Goal: Task Accomplishment & Management: Manage account settings

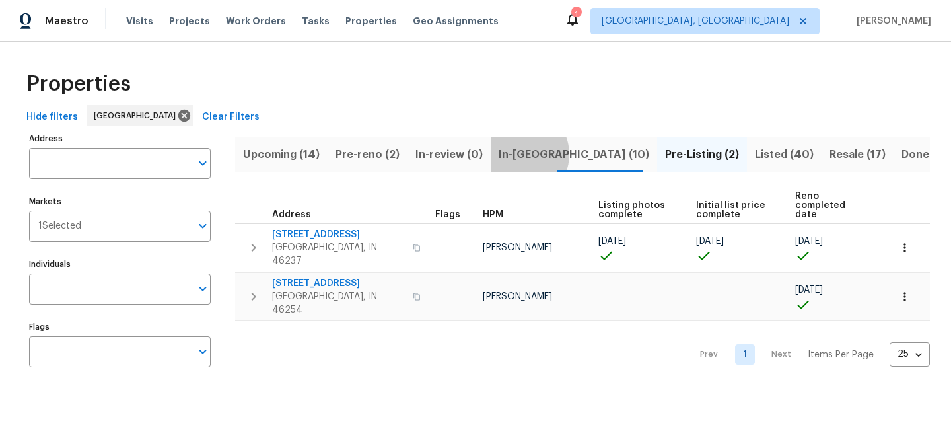
click at [512, 154] on span "In-reno (10)" at bounding box center [574, 154] width 151 height 18
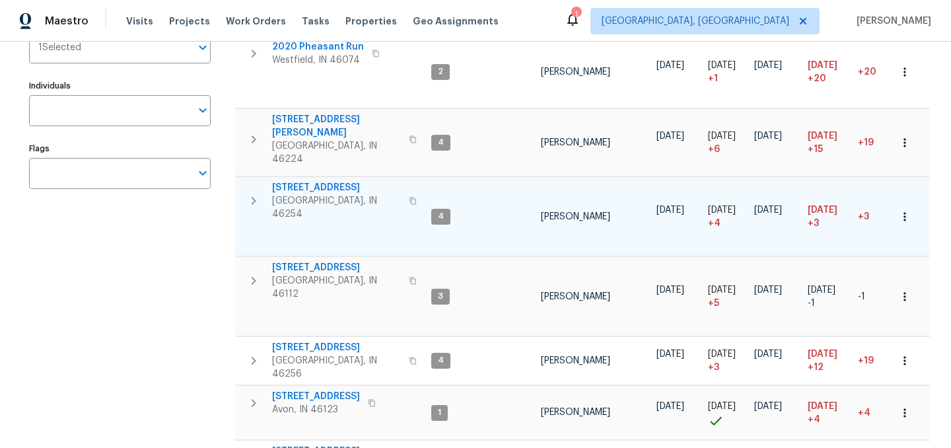
scroll to position [195, 0]
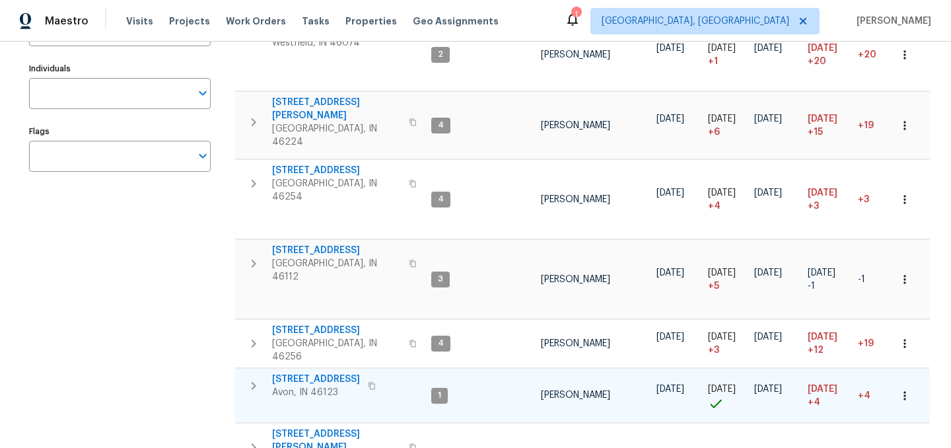
click at [324, 372] on span "8358 Balmoral Ln" at bounding box center [316, 378] width 88 height 13
click at [326, 372] on span "8358 Balmoral Ln" at bounding box center [316, 378] width 88 height 13
click at [580, 18] on div "1" at bounding box center [575, 14] width 9 height 13
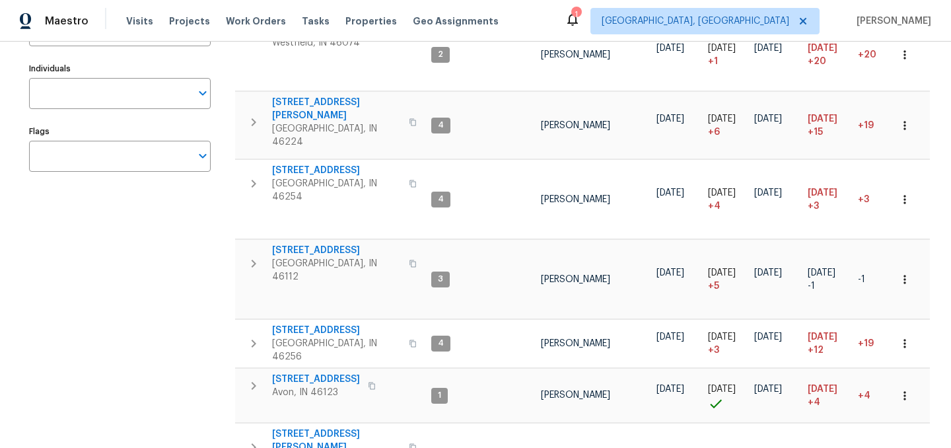
click at [580, 22] on icon at bounding box center [573, 19] width 16 height 16
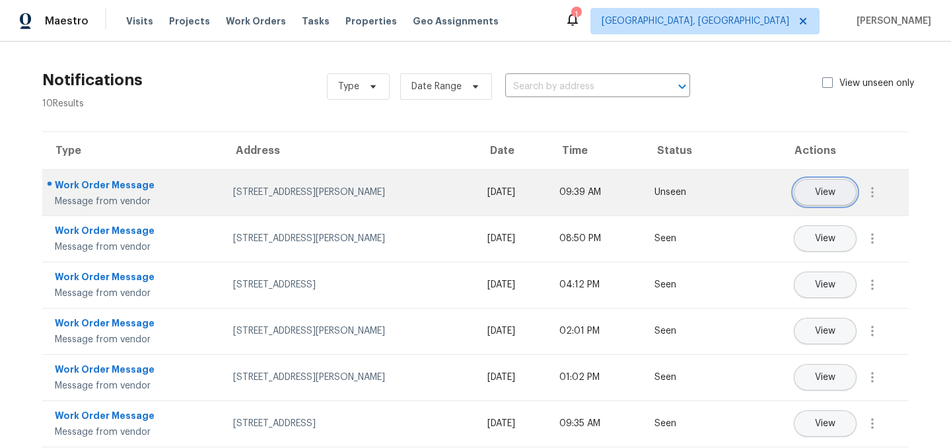
click at [825, 190] on span "View" at bounding box center [825, 193] width 20 height 10
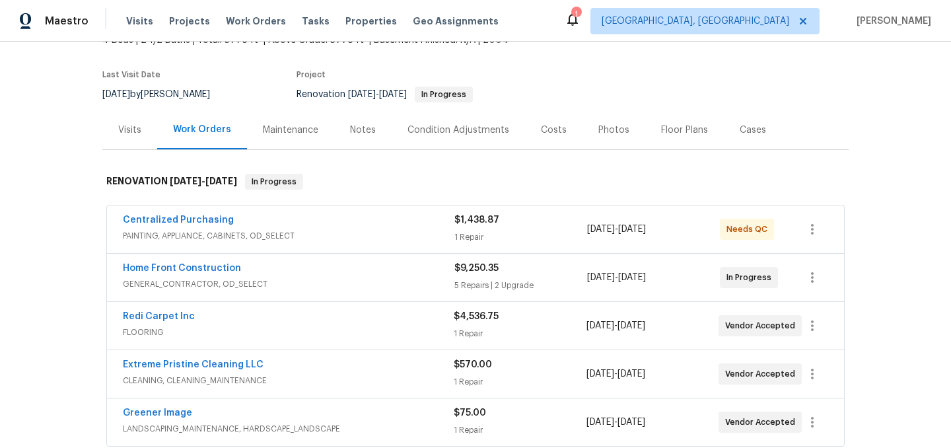
scroll to position [101, 0]
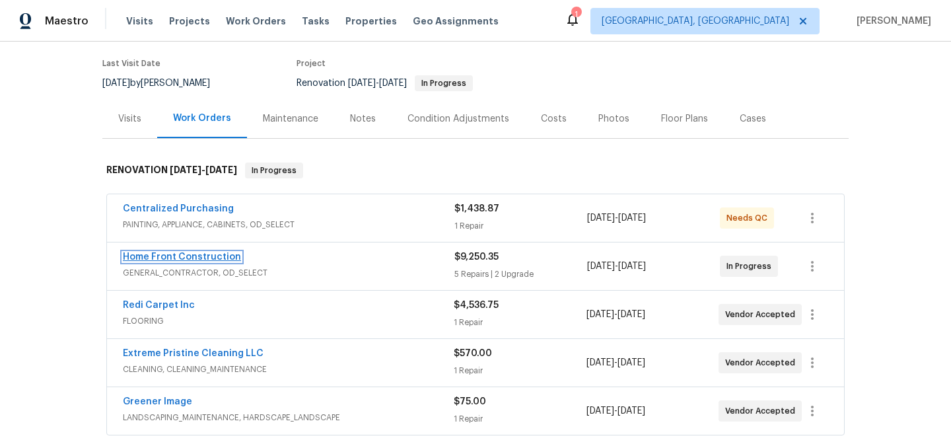
click at [193, 254] on link "Home Front Construction" at bounding box center [182, 256] width 118 height 9
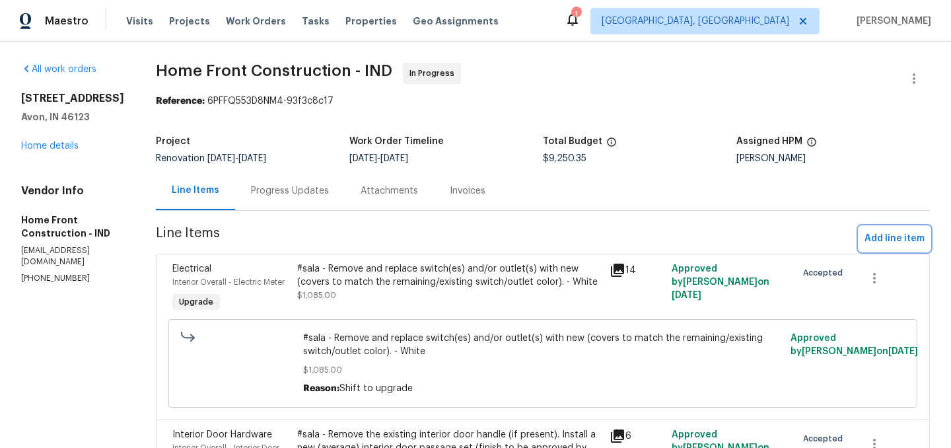
click at [885, 240] on span "Add line item" at bounding box center [894, 238] width 60 height 17
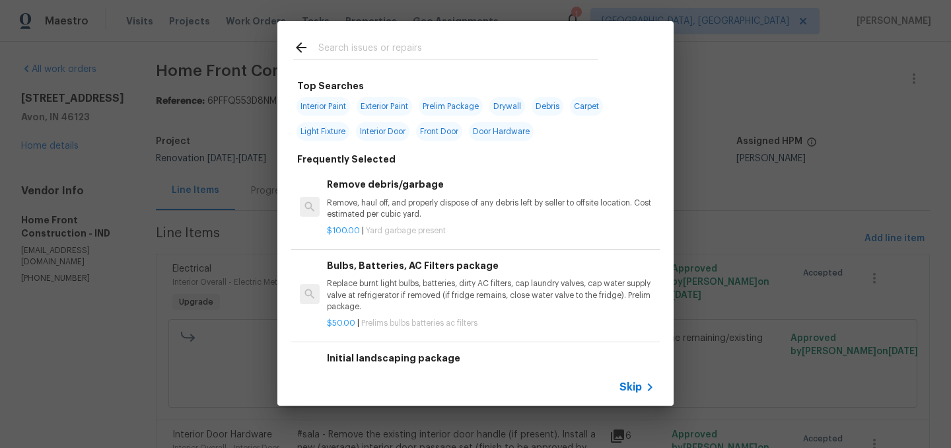
click at [359, 51] on input "text" at bounding box center [458, 50] width 280 height 20
click at [320, 108] on span "Interior Paint" at bounding box center [322, 106] width 53 height 18
type input "Interior Paint"
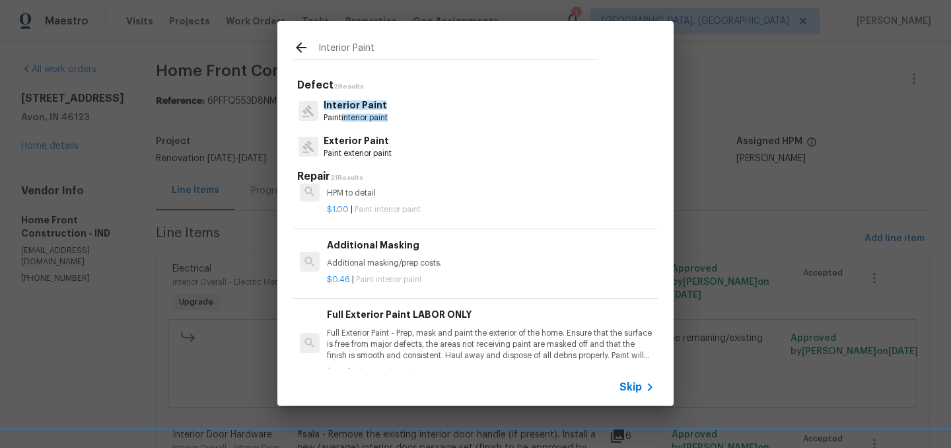
scroll to position [430, 0]
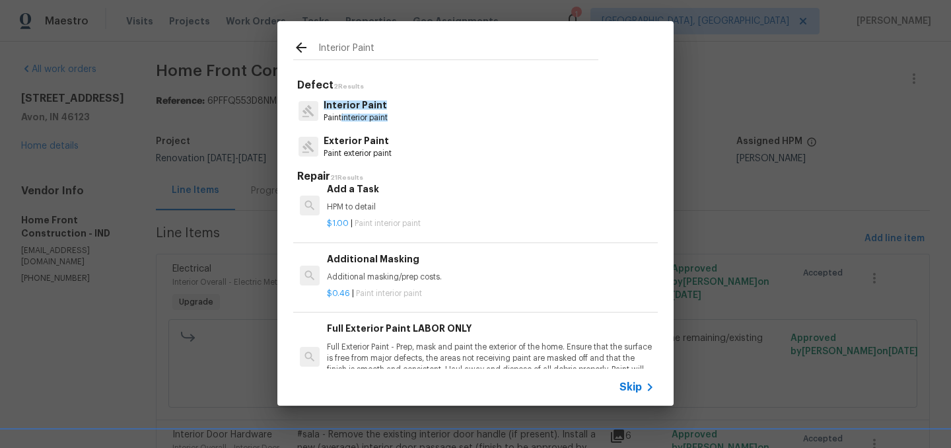
click at [298, 44] on icon at bounding box center [301, 48] width 16 height 16
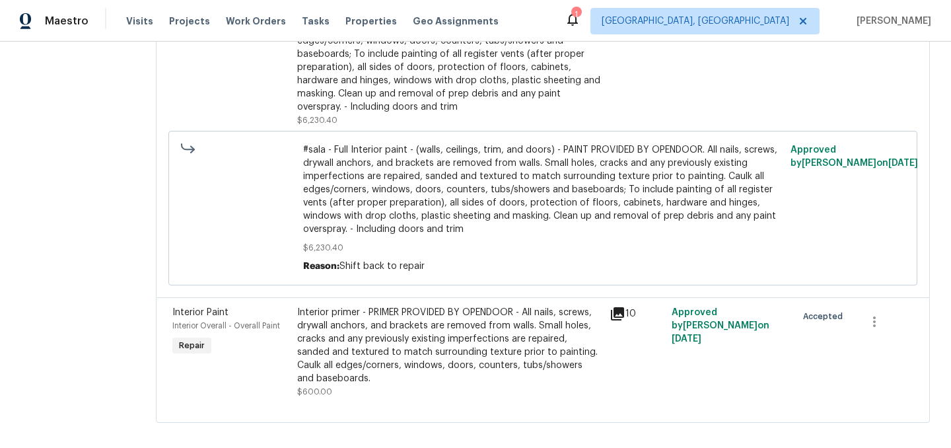
scroll to position [1134, 0]
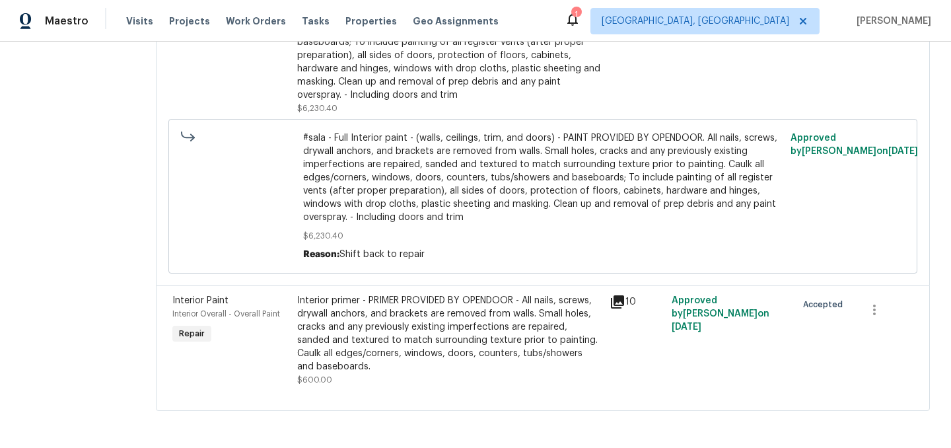
click at [464, 320] on div "Interior primer - PRIMER PROVIDED BY OPENDOOR - All nails, screws, drywall anch…" at bounding box center [449, 333] width 304 height 79
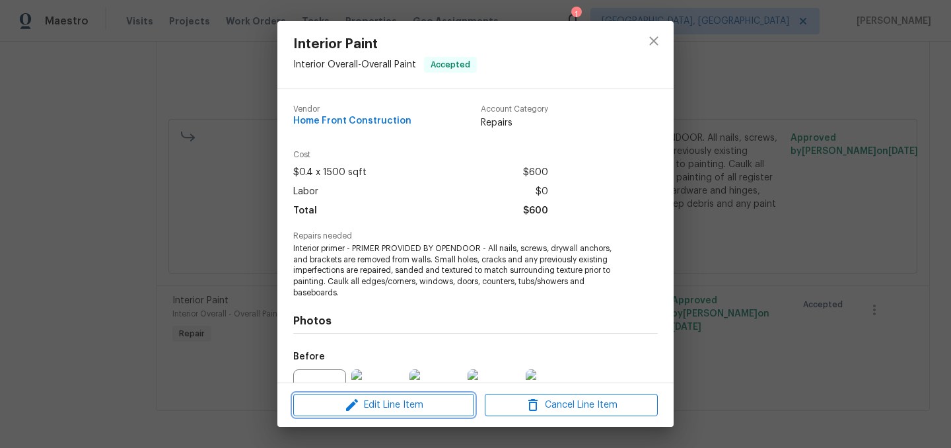
click at [400, 405] on span "Edit Line Item" at bounding box center [383, 405] width 173 height 17
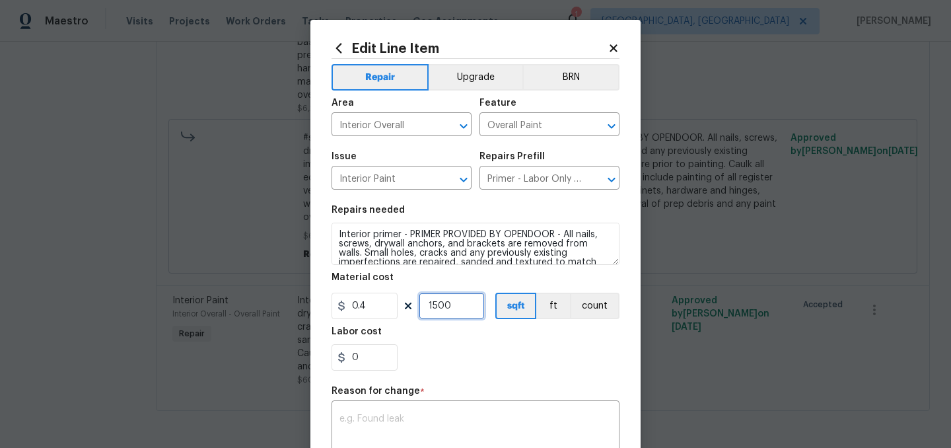
click at [458, 308] on input "1500" at bounding box center [452, 305] width 66 height 26
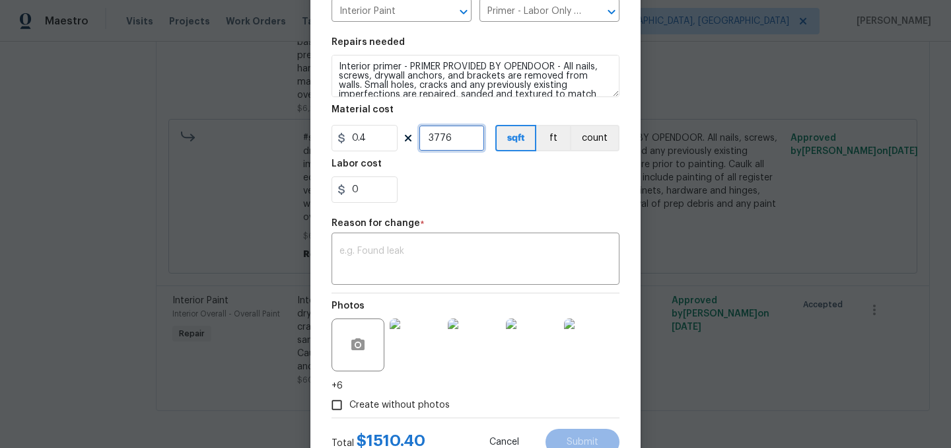
scroll to position [217, 0]
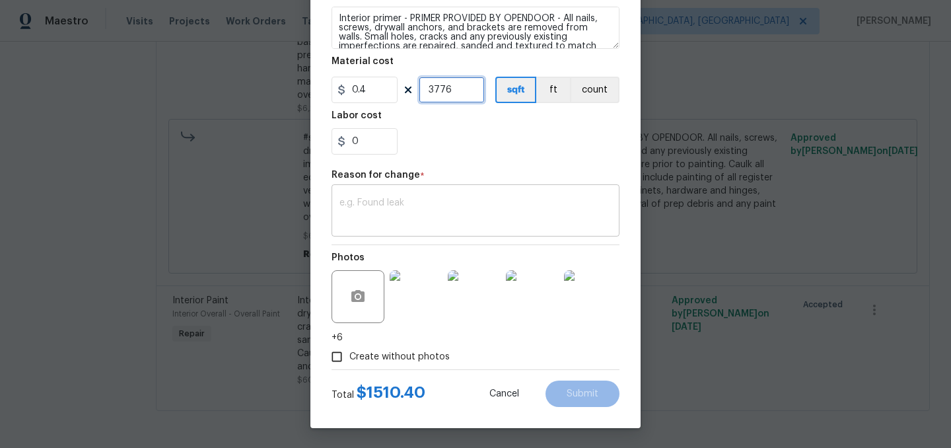
type input "3776"
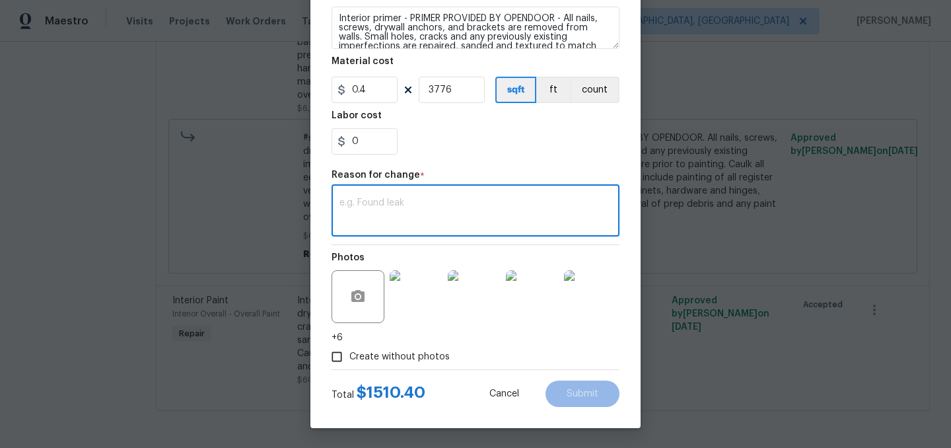
click at [425, 209] on textarea at bounding box center [475, 212] width 272 height 28
click at [370, 147] on input "0" at bounding box center [364, 141] width 66 height 26
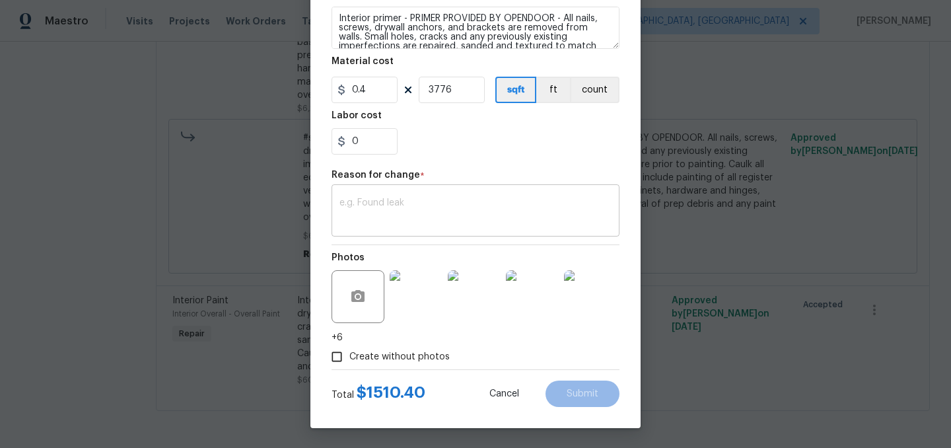
click at [404, 197] on div "x ​" at bounding box center [475, 212] width 288 height 49
click at [457, 94] on input "3776" at bounding box center [452, 90] width 66 height 26
click at [376, 90] on input "0.4" at bounding box center [364, 90] width 66 height 26
click at [442, 120] on div "Labor cost" at bounding box center [475, 119] width 288 height 17
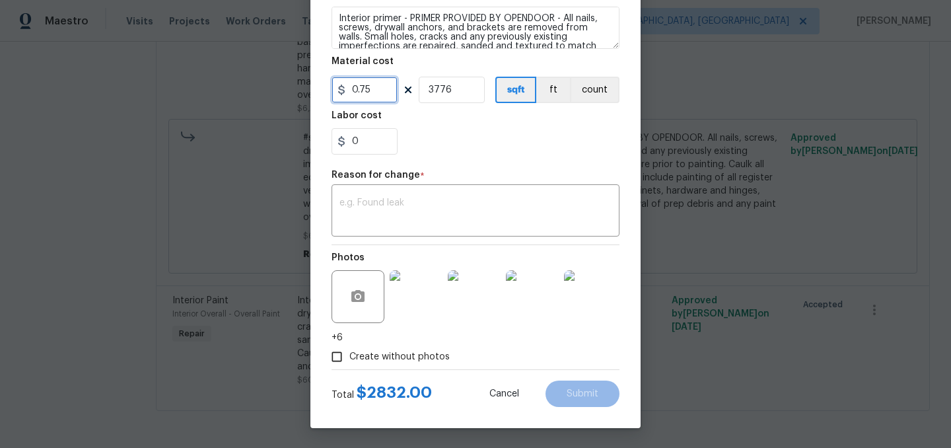
click at [382, 93] on input "0.75" at bounding box center [364, 90] width 66 height 26
click at [485, 133] on div "0" at bounding box center [475, 141] width 288 height 26
click at [372, 92] on input "0.8" at bounding box center [364, 90] width 66 height 26
click at [431, 121] on div "Labor cost" at bounding box center [475, 119] width 288 height 17
click at [377, 90] on input "0.85" at bounding box center [364, 90] width 66 height 26
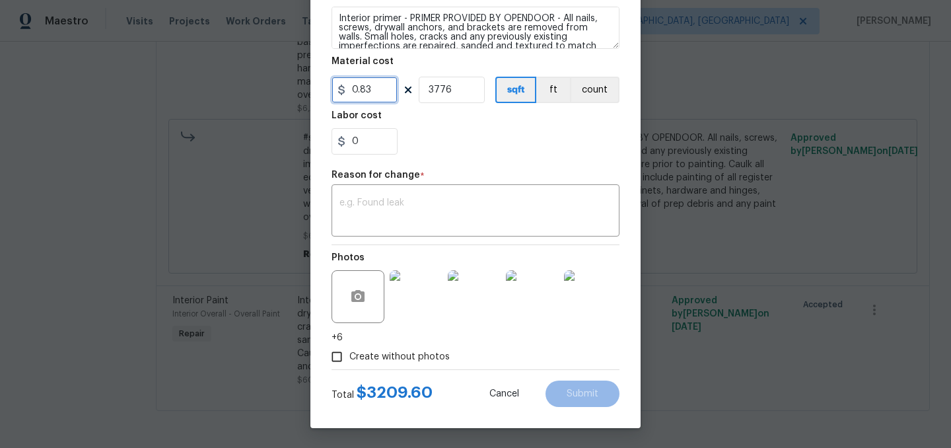
type input "0.83"
click at [446, 146] on div "0" at bounding box center [475, 141] width 288 height 26
click at [455, 81] on input "3776" at bounding box center [452, 90] width 66 height 26
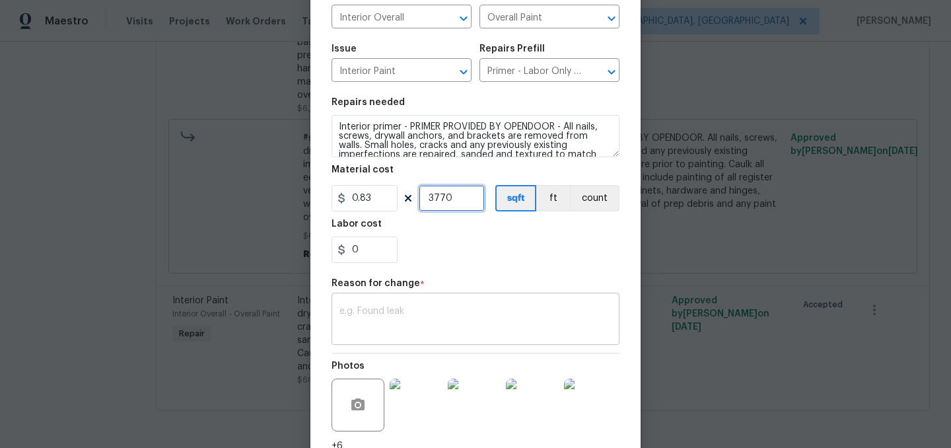
scroll to position [0, 0]
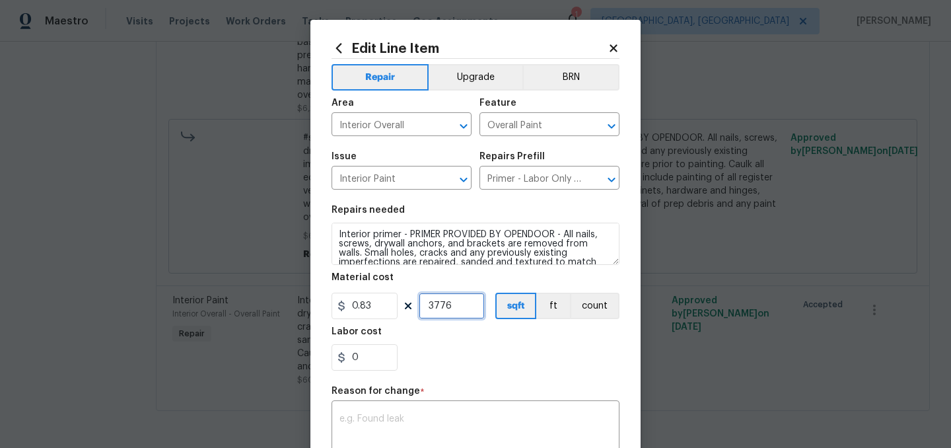
type input "3776"
click at [450, 356] on div "0" at bounding box center [475, 357] width 288 height 26
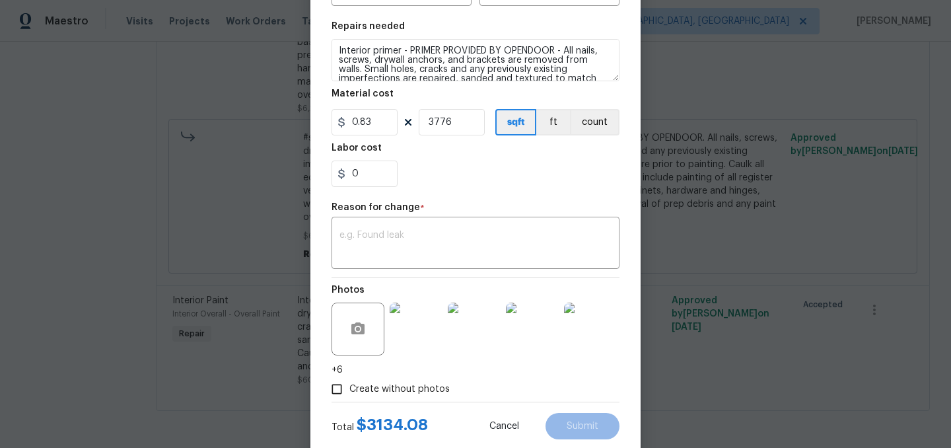
scroll to position [192, 0]
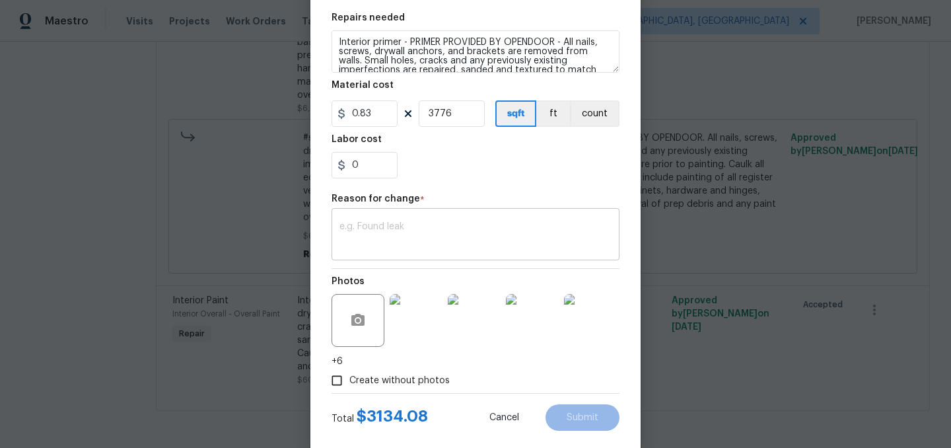
click at [384, 225] on textarea at bounding box center [475, 236] width 272 height 28
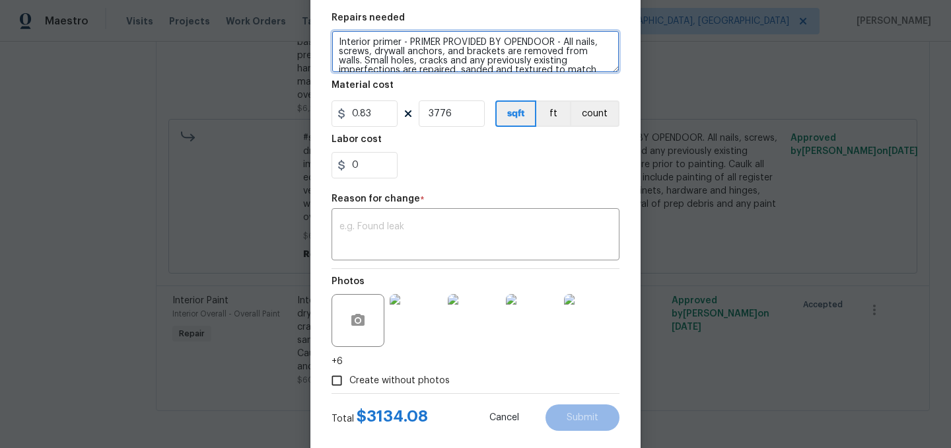
click at [337, 40] on textarea "Interior primer - PRIMER PROVIDED BY OPENDOOR - All nails, screws, drywall anch…" at bounding box center [475, 51] width 288 height 42
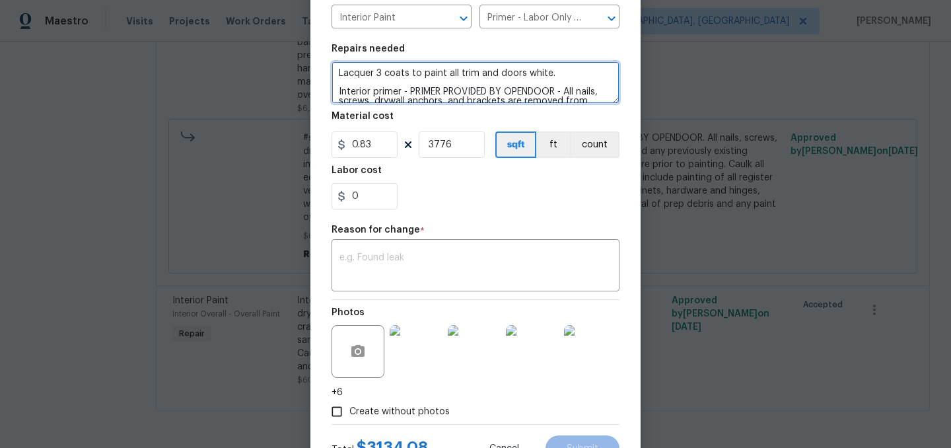
scroll to position [174, 0]
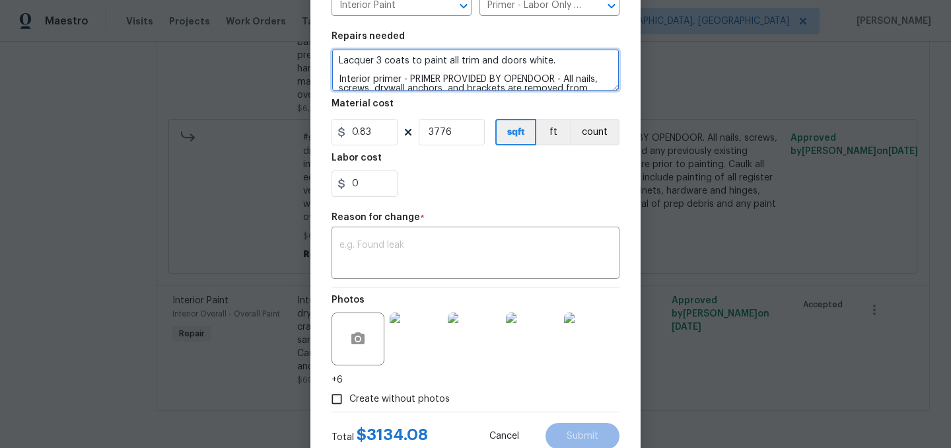
type textarea "Lacquer 3 coats to paint all trim and doors white. Interior primer - PRIMER PRO…"
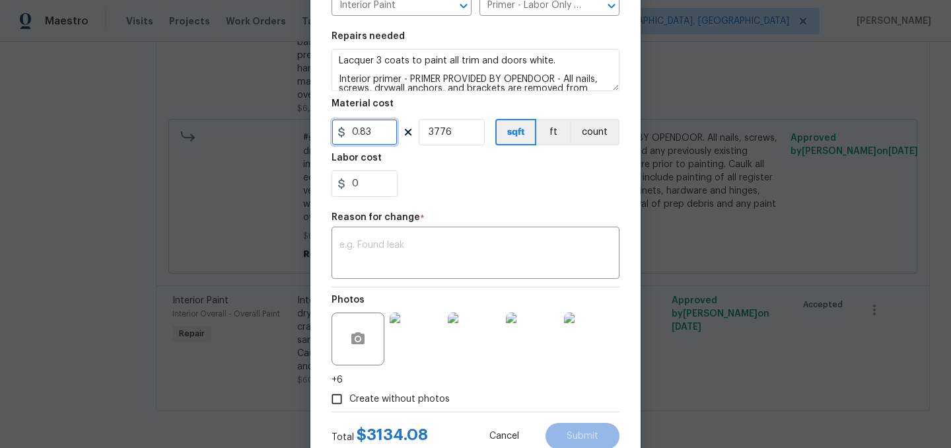
click at [389, 135] on input "0.83" at bounding box center [364, 132] width 66 height 26
type input "0.82"
click at [468, 211] on div "Repair Upgrade BRN Area Interior Overall ​ Feature Overall Paint ​ Issue Interi…" at bounding box center [475, 148] width 288 height 526
click at [374, 186] on input "0" at bounding box center [364, 183] width 66 height 26
type input "3.68"
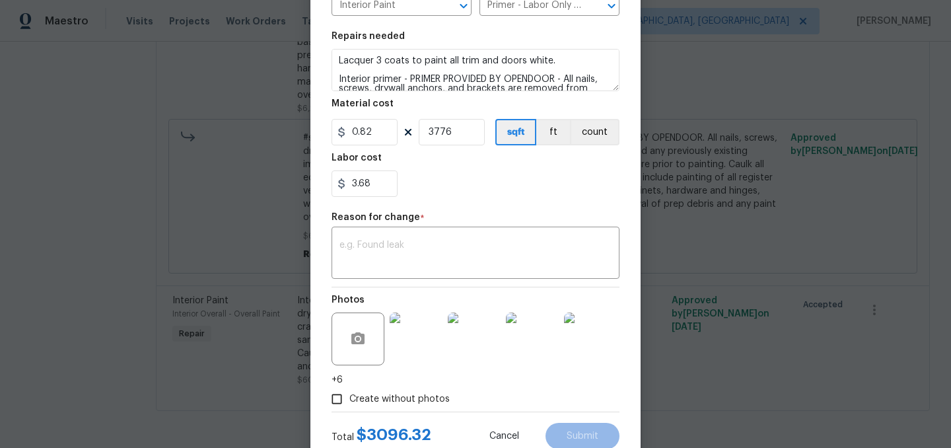
click at [503, 170] on div "3.68" at bounding box center [475, 183] width 288 height 26
click at [464, 249] on textarea at bounding box center [475, 254] width 272 height 28
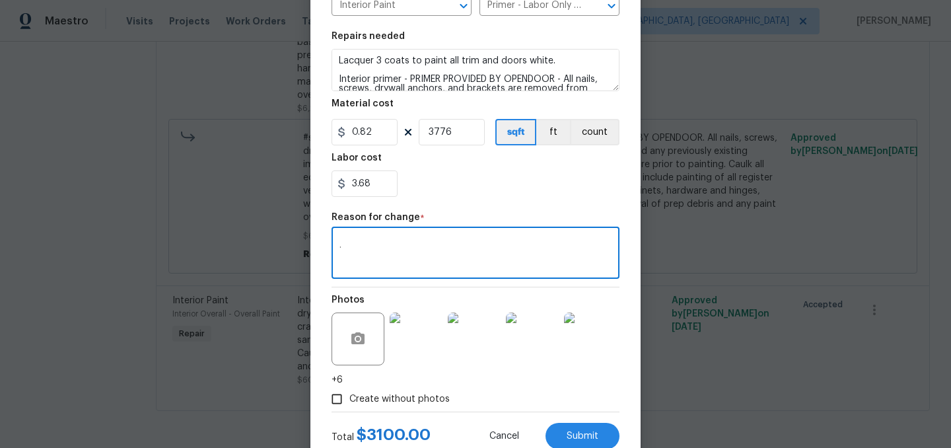
type textarea "."
click at [515, 203] on section "Repairs needed Lacquer 3 coats to paint all trim and doors white. Interior prim…" at bounding box center [475, 114] width 288 height 181
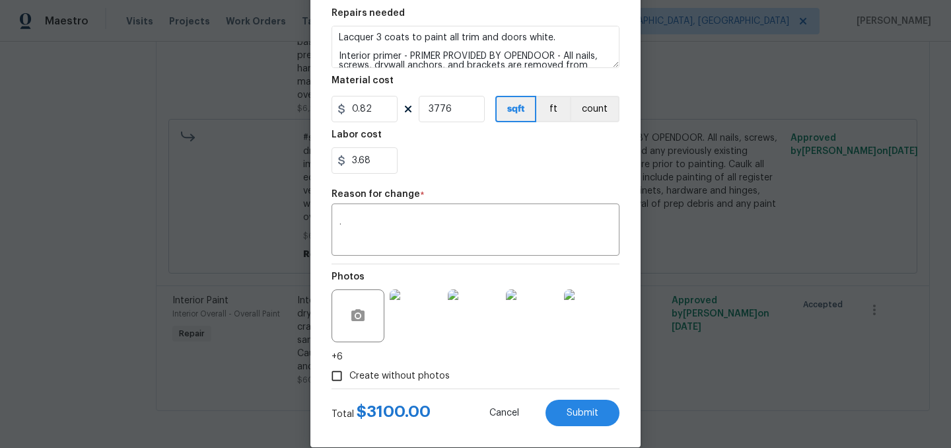
scroll to position [199, 0]
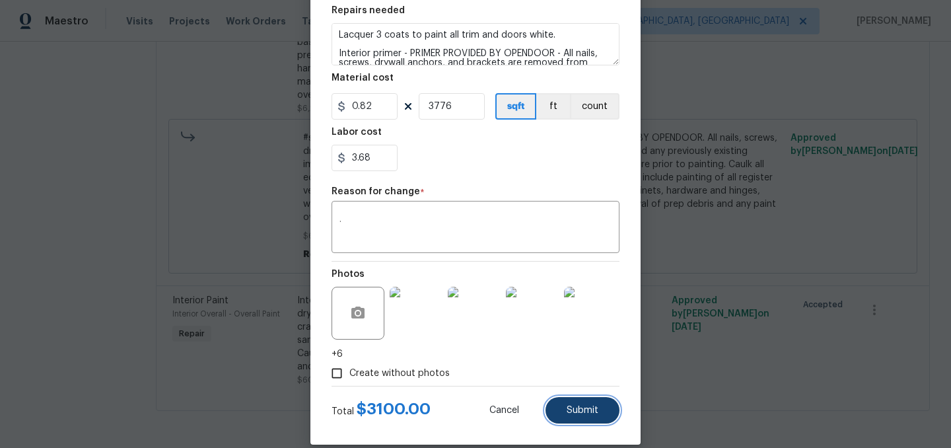
click at [588, 405] on span "Submit" at bounding box center [583, 410] width 32 height 10
type textarea "Interior primer - PRIMER PROVIDED BY OPENDOOR - All nails, screws, drywall anch…"
type input "0.4"
type input "1500"
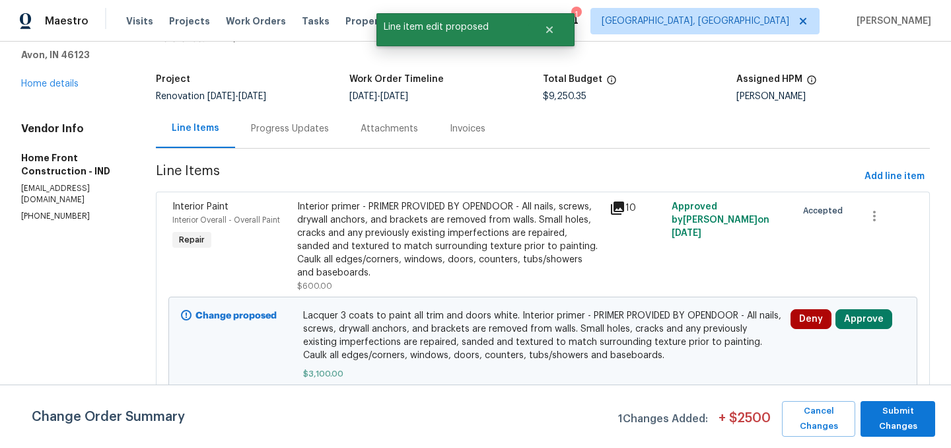
scroll to position [83, 0]
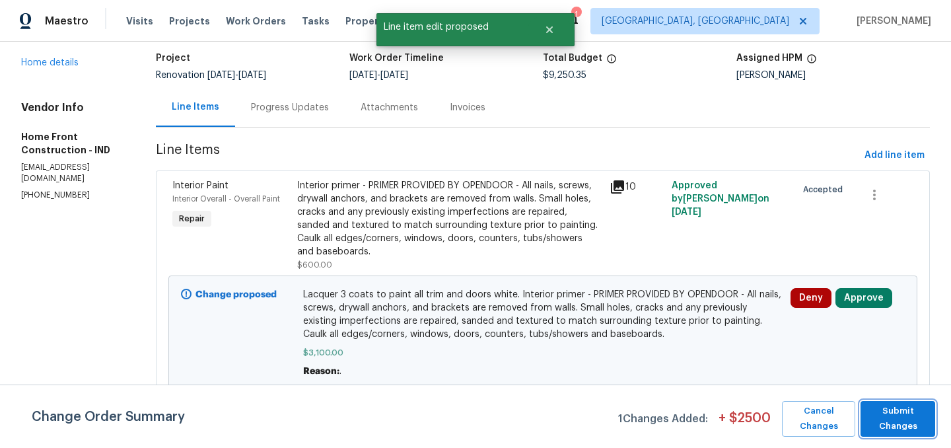
click at [907, 414] on span "Submit Changes" at bounding box center [897, 418] width 61 height 30
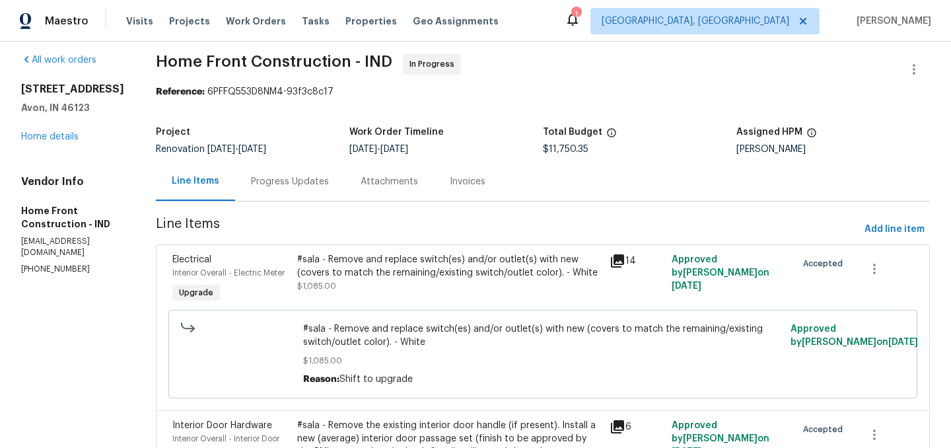
scroll to position [0, 0]
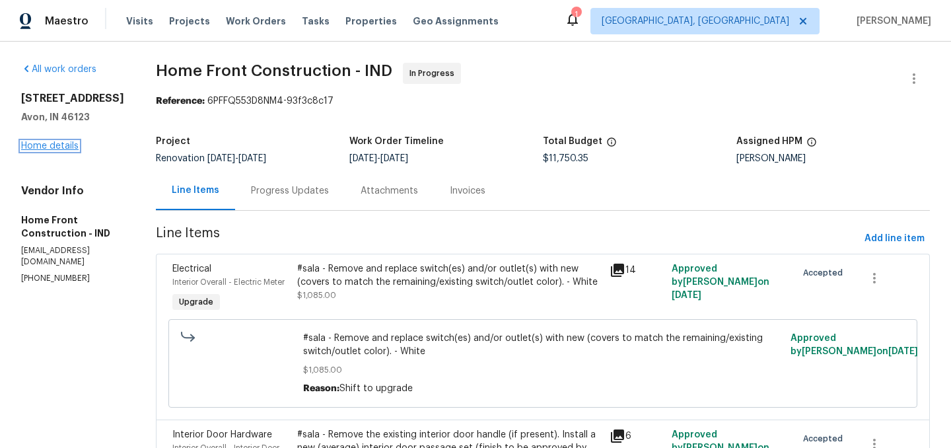
click at [66, 149] on link "Home details" at bounding box center [49, 145] width 57 height 9
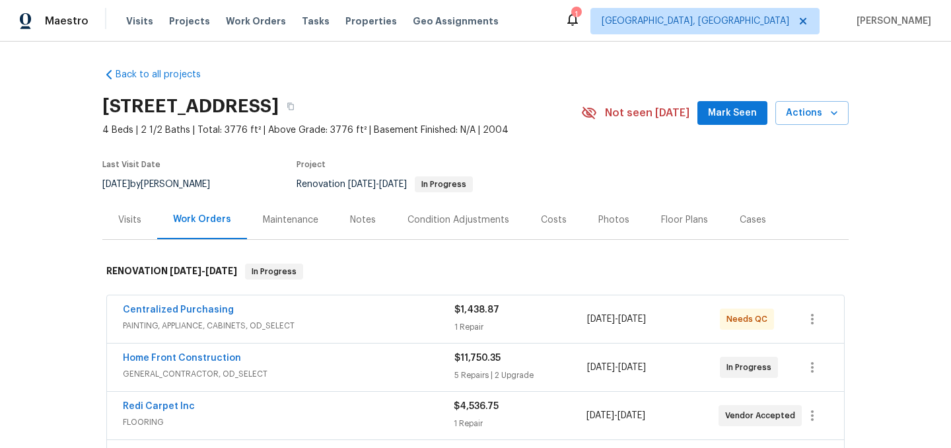
click at [545, 226] on div "Costs" at bounding box center [553, 219] width 57 height 39
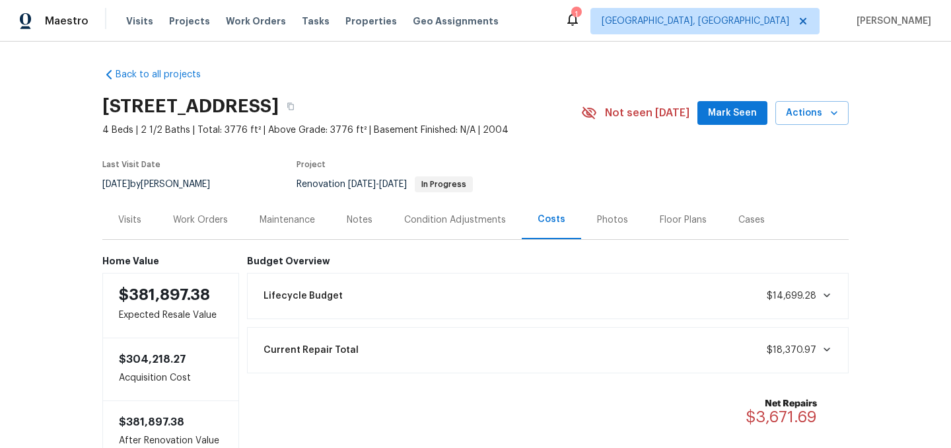
click at [188, 214] on div "Work Orders" at bounding box center [200, 219] width 55 height 13
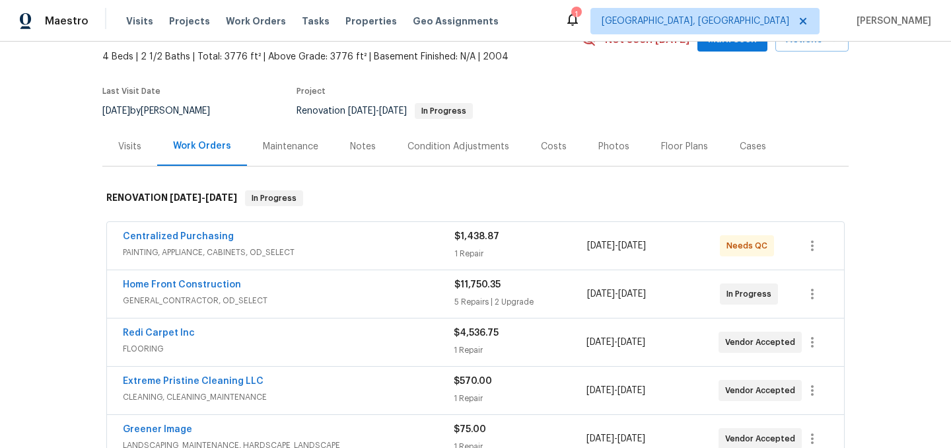
click at [324, 292] on div "Home Front Construction" at bounding box center [288, 286] width 331 height 16
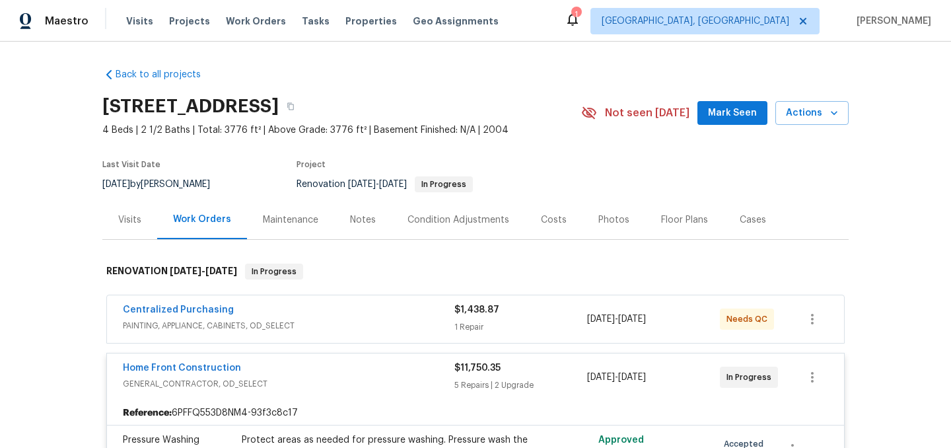
click at [339, 307] on div "Centralized Purchasing" at bounding box center [288, 311] width 331 height 16
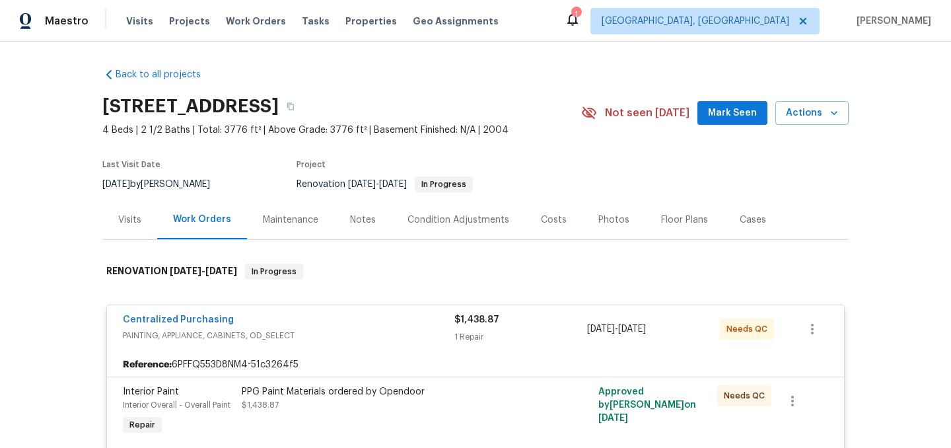
click at [342, 316] on div "Centralized Purchasing" at bounding box center [288, 321] width 331 height 16
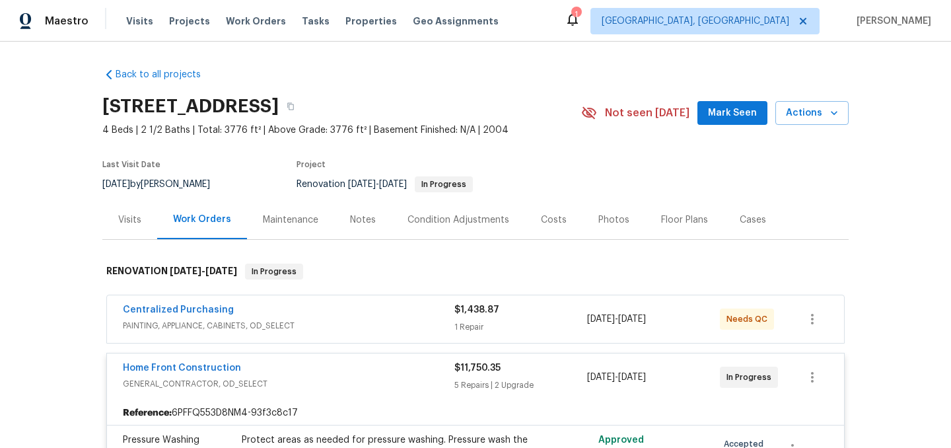
click at [358, 369] on div "Home Front Construction" at bounding box center [288, 369] width 331 height 16
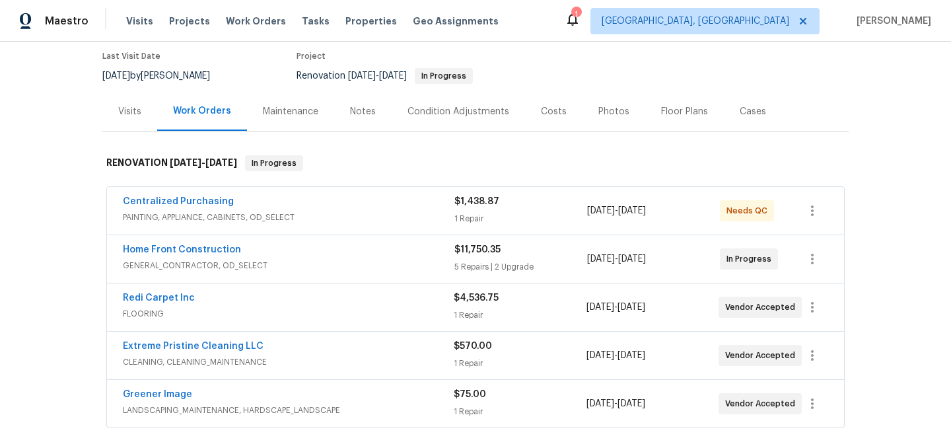
scroll to position [110, 0]
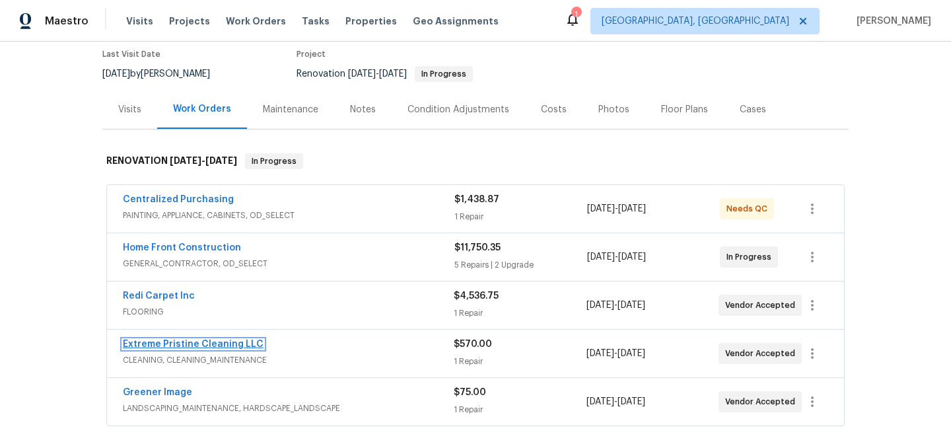
click at [217, 345] on link "Extreme Pristine Cleaning LLC" at bounding box center [193, 343] width 141 height 9
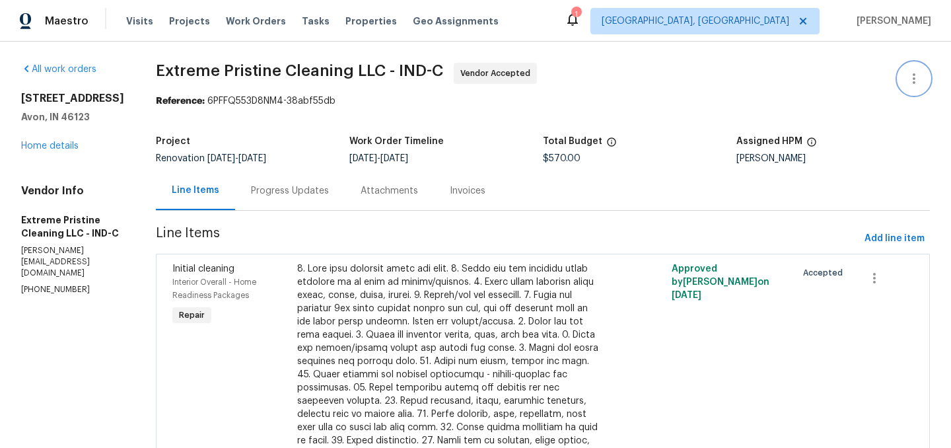
click at [907, 84] on icon "button" at bounding box center [914, 79] width 16 height 16
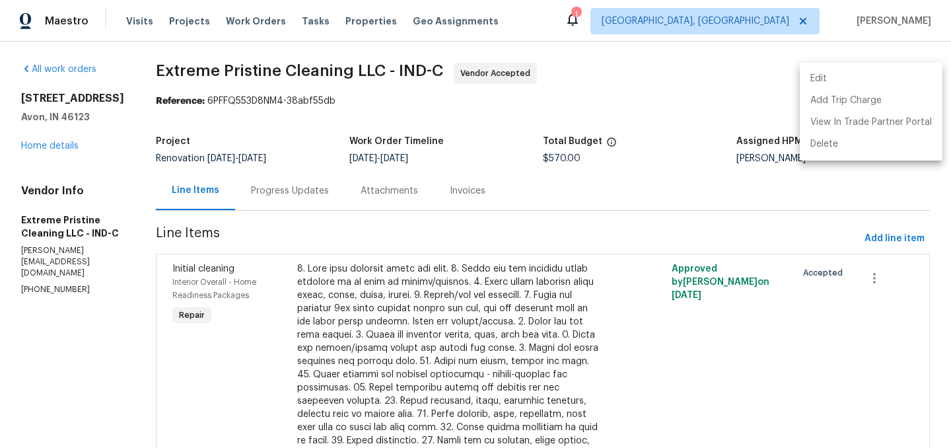
click at [849, 85] on li "Edit" at bounding box center [871, 79] width 143 height 22
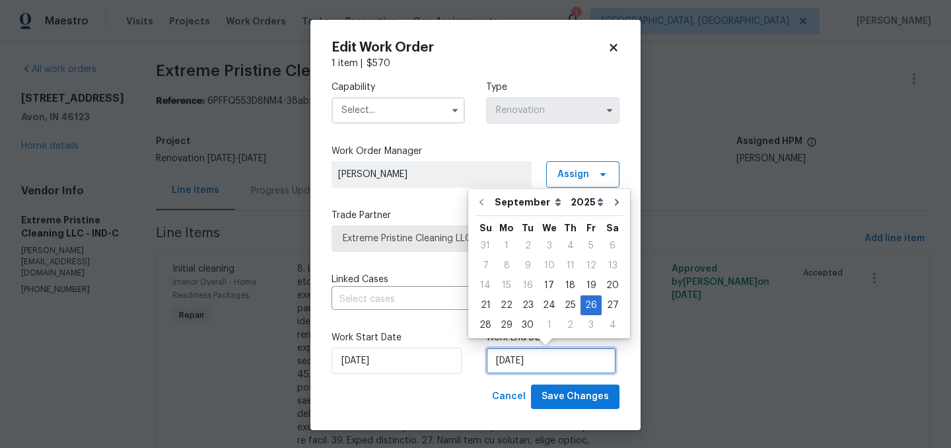
click at [530, 366] on input "[DATE]" at bounding box center [551, 360] width 130 height 26
click at [522, 323] on div "30" at bounding box center [527, 325] width 21 height 18
type input "9/30/2025"
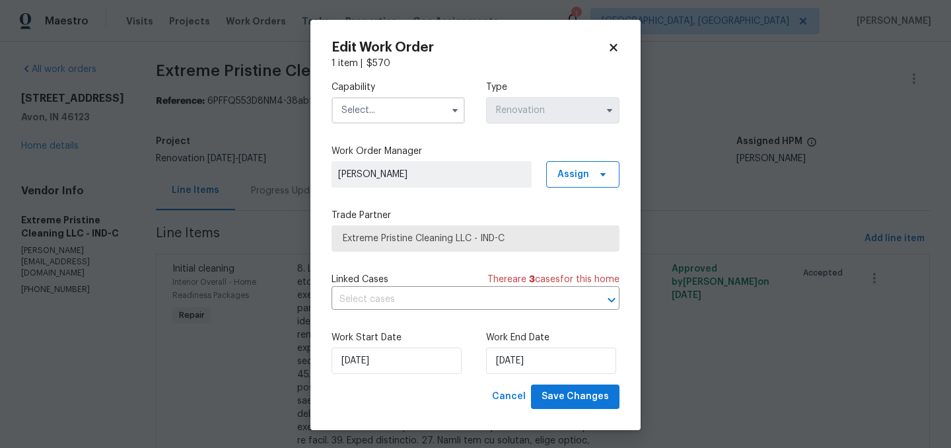
click at [366, 108] on input "text" at bounding box center [397, 110] width 133 height 26
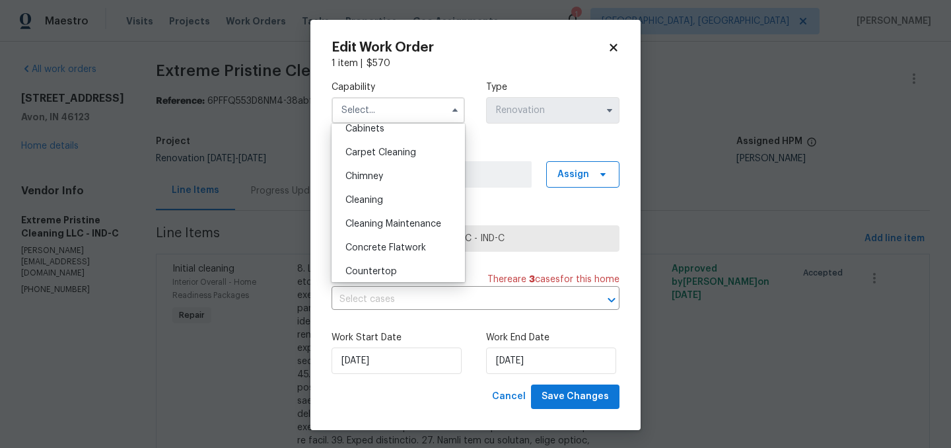
scroll to position [126, 0]
click at [376, 199] on span "Cleaning" at bounding box center [364, 202] width 38 height 9
type input "Cleaning"
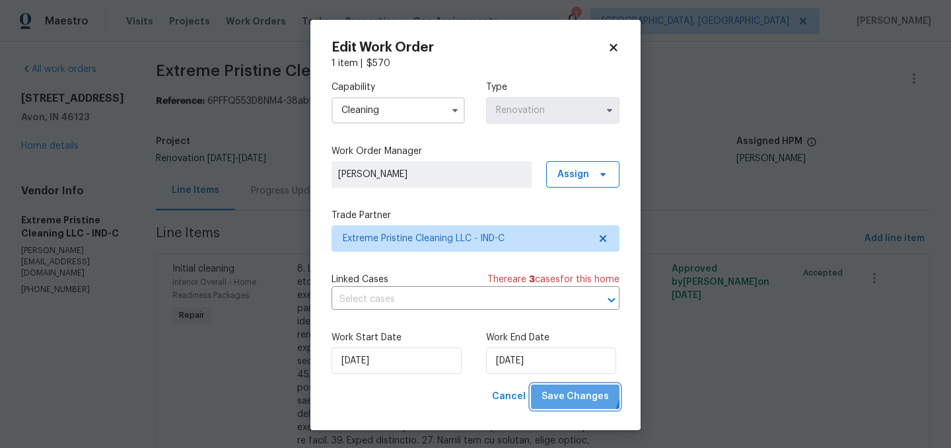
click at [572, 387] on button "Save Changes" at bounding box center [575, 396] width 88 height 24
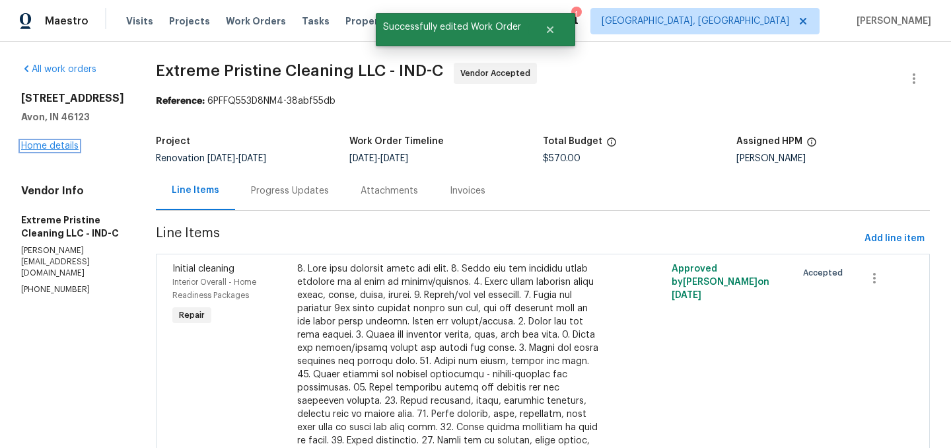
click at [54, 143] on link "Home details" at bounding box center [49, 145] width 57 height 9
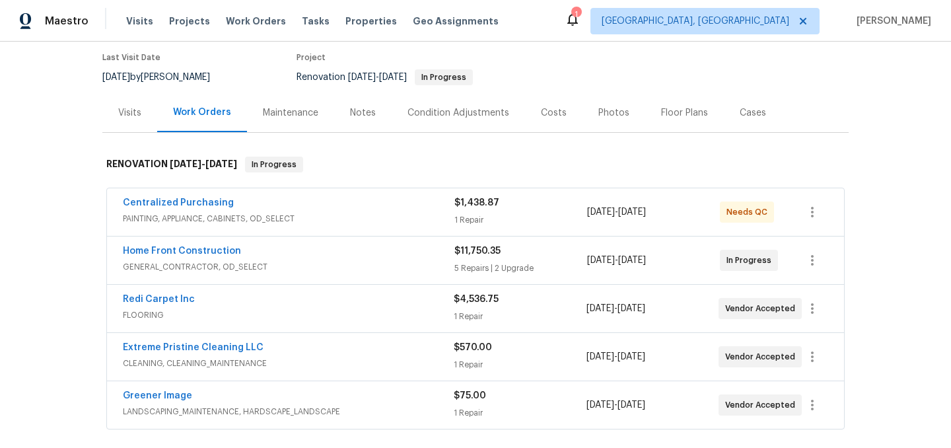
scroll to position [106, 0]
click at [806, 267] on icon "button" at bounding box center [812, 262] width 16 height 16
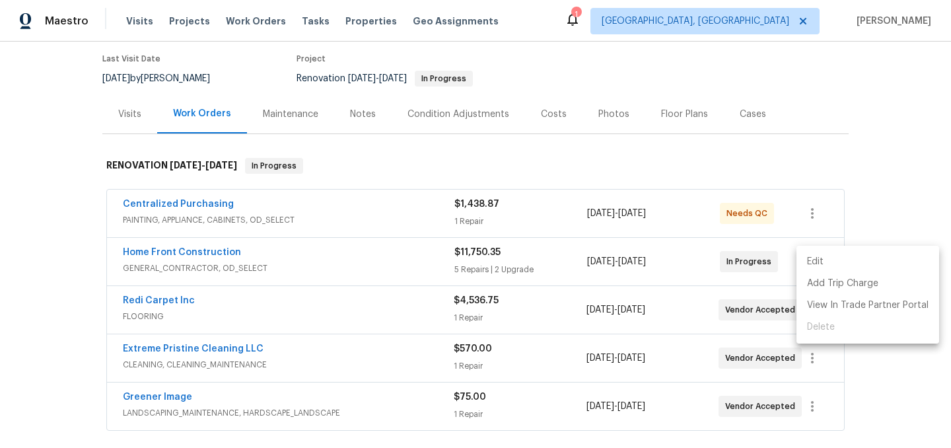
click at [831, 265] on li "Edit" at bounding box center [867, 262] width 143 height 22
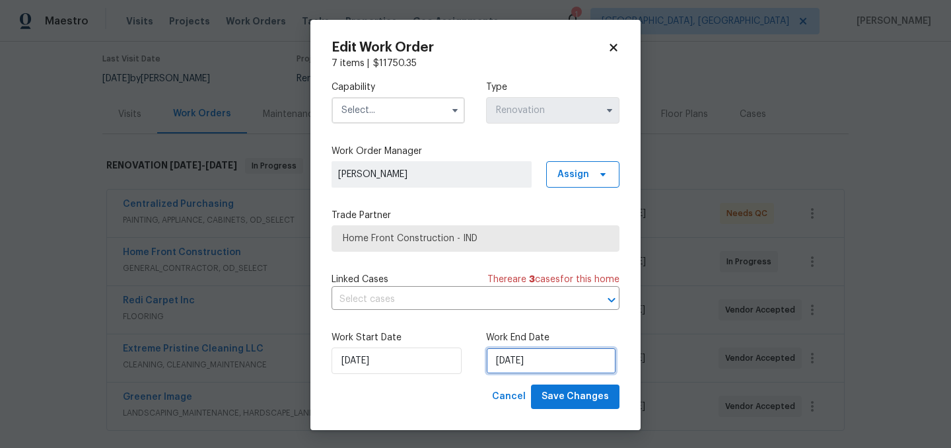
click at [543, 362] on input "[DATE]" at bounding box center [551, 360] width 130 height 26
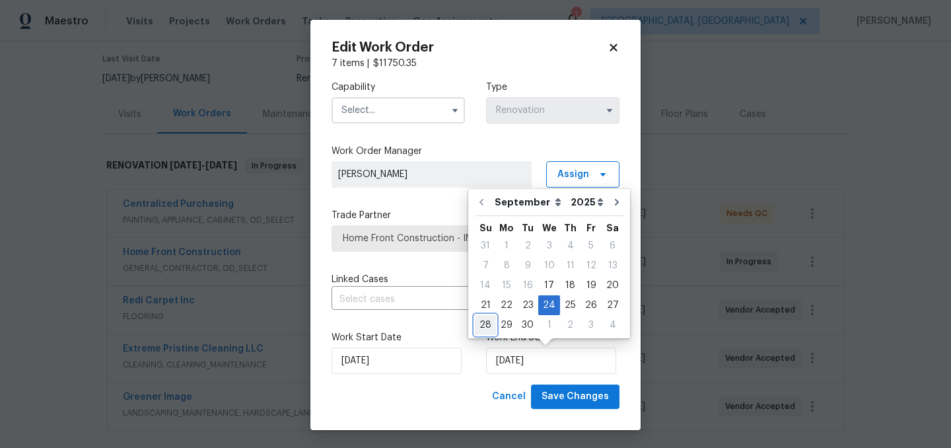
click at [489, 323] on div "28" at bounding box center [485, 325] width 21 height 18
type input "[DATE]"
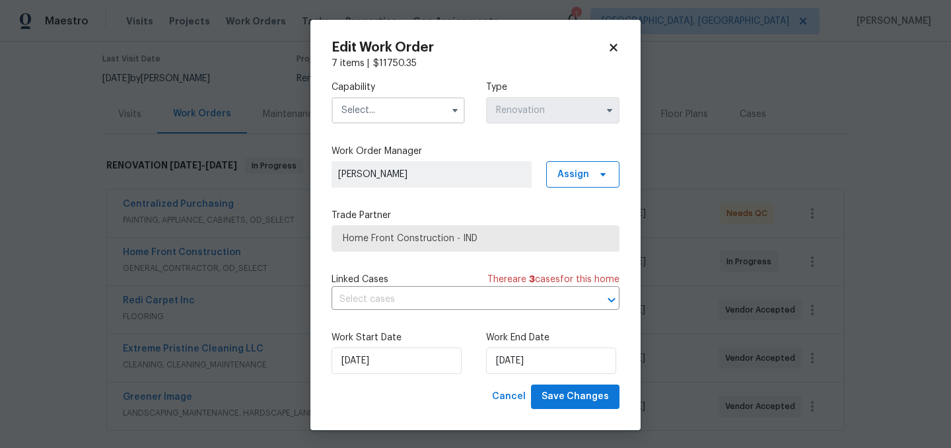
click at [395, 114] on input "text" at bounding box center [397, 110] width 133 height 26
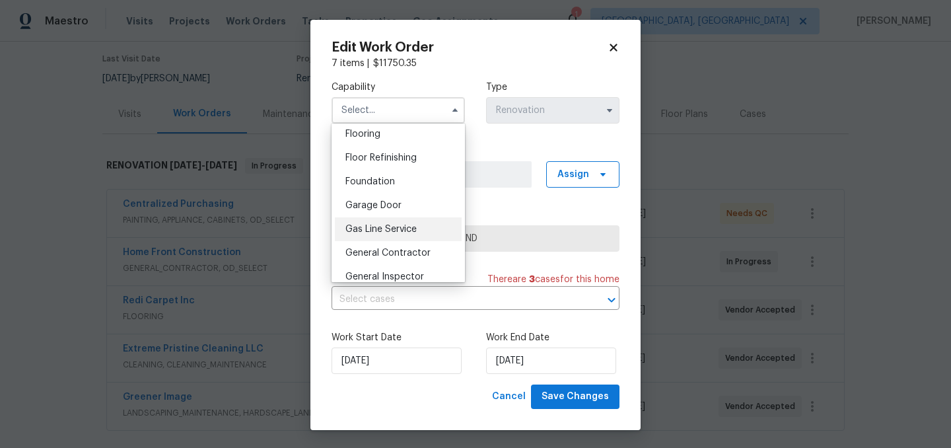
scroll to position [522, 0]
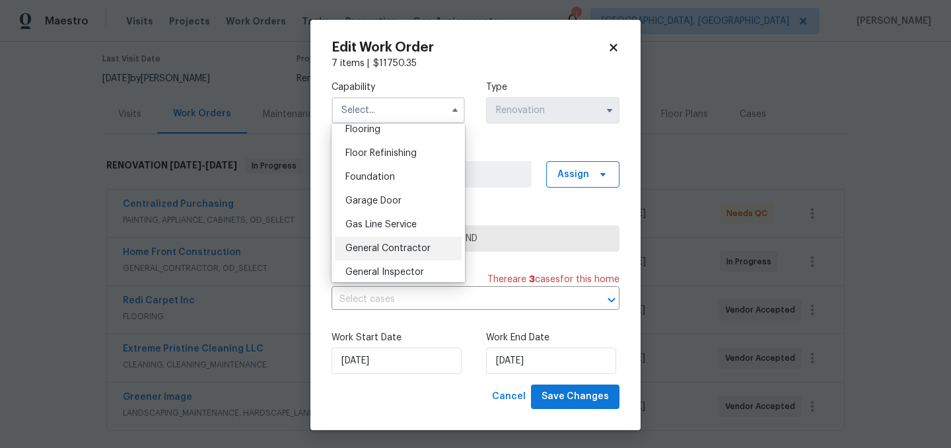
click at [395, 253] on div "General Contractor" at bounding box center [398, 248] width 127 height 24
type input "General Contractor"
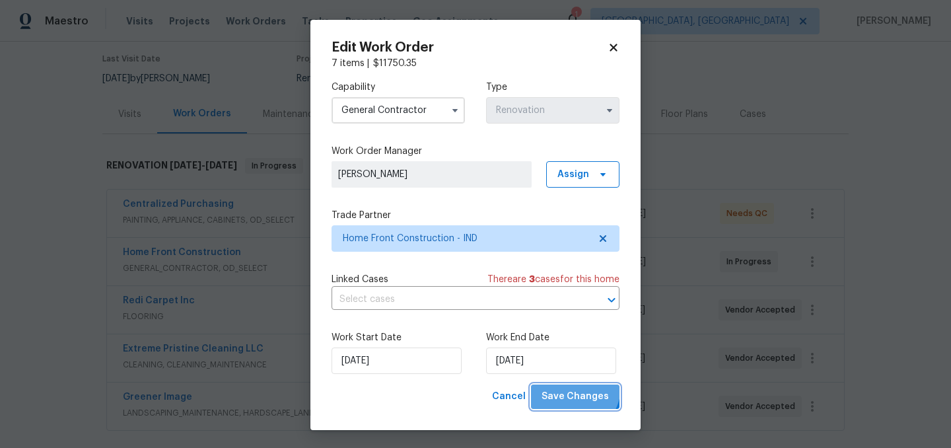
click at [576, 388] on button "Save Changes" at bounding box center [575, 396] width 88 height 24
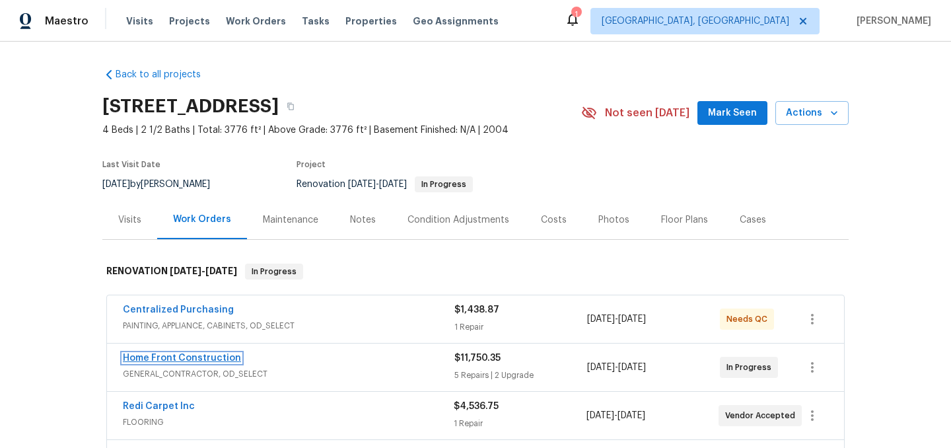
click at [205, 354] on link "Home Front Construction" at bounding box center [182, 357] width 118 height 9
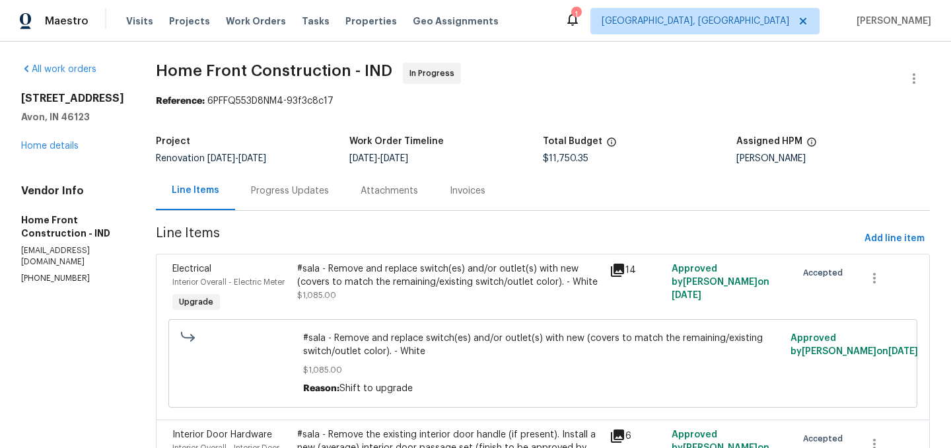
click at [329, 193] on div "Progress Updates" at bounding box center [290, 190] width 78 height 13
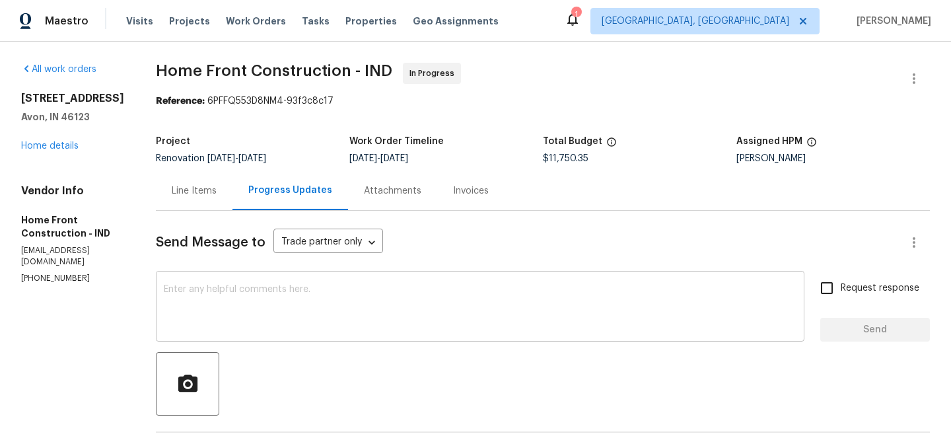
click at [365, 294] on textarea at bounding box center [480, 308] width 633 height 46
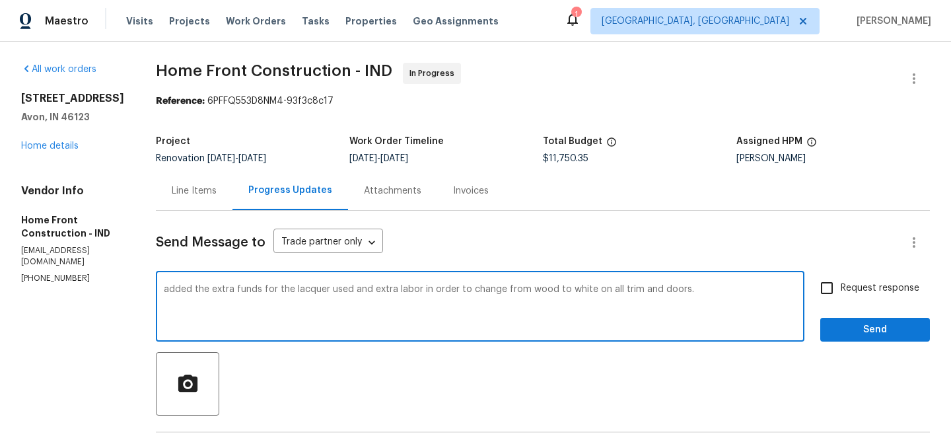
click at [221, 287] on textarea "added the extra funds for the lacquer used and extra labor in order to change f…" at bounding box center [480, 308] width 633 height 46
click at [312, 287] on textarea "Added the extra funds for the lacquer used and extra labor in order to change f…" at bounding box center [480, 308] width 633 height 46
type textarea "Added the extra funds to the primer line item for the lacquer used and extra la…"
click at [881, 329] on span "Send" at bounding box center [875, 330] width 88 height 17
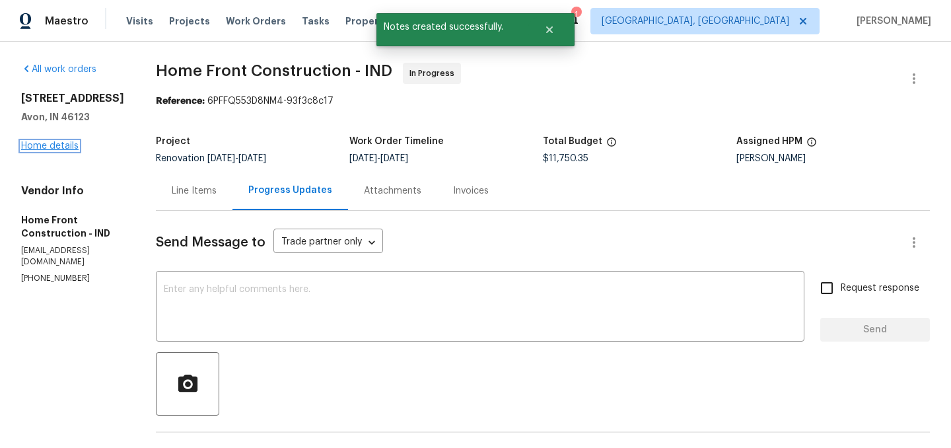
click at [56, 148] on link "Home details" at bounding box center [49, 145] width 57 height 9
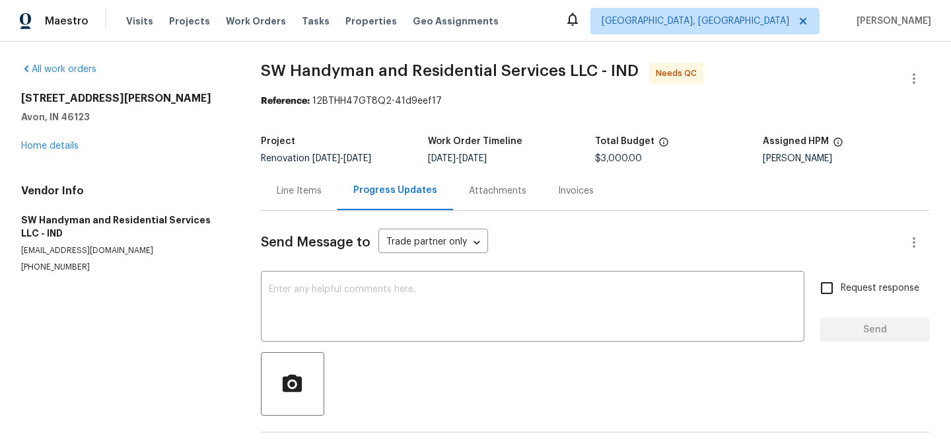
click at [302, 186] on div "Line Items" at bounding box center [299, 190] width 45 height 13
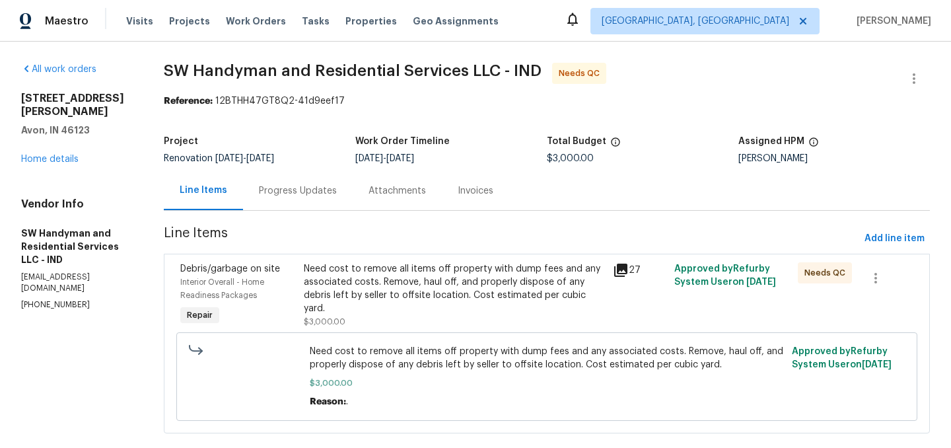
click at [407, 285] on div "Need cost to remove all items off property with dump fees and any associated co…" at bounding box center [454, 288] width 300 height 53
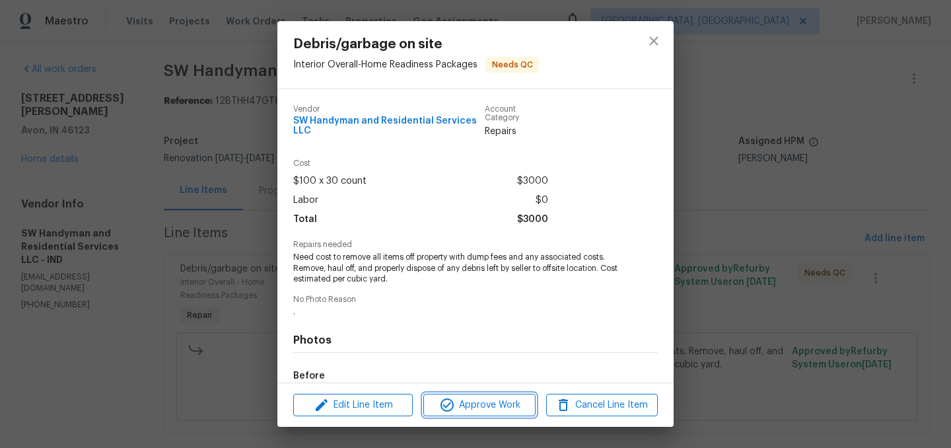
click at [474, 401] on span "Approve Work" at bounding box center [479, 405] width 104 height 17
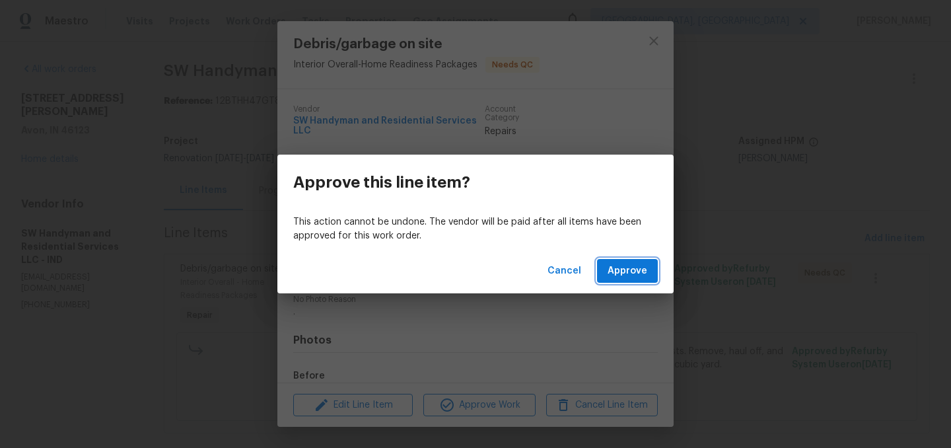
click at [628, 275] on span "Approve" at bounding box center [627, 271] width 40 height 17
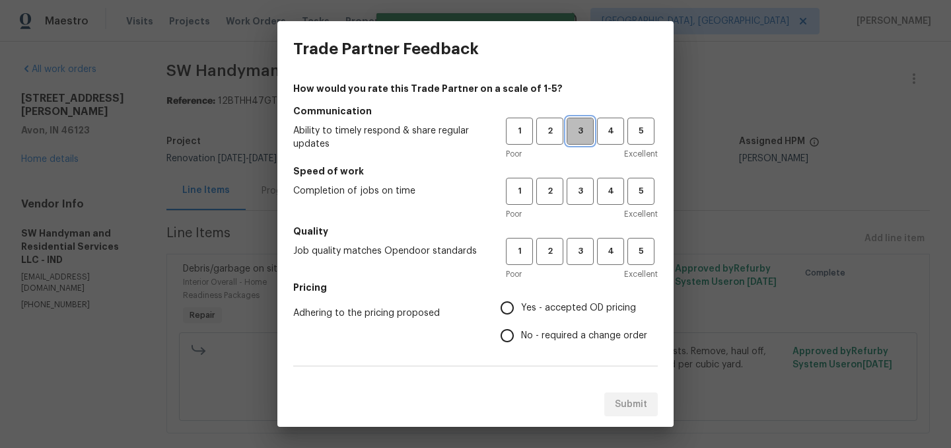
click at [577, 135] on span "3" at bounding box center [580, 130] width 24 height 15
click at [582, 188] on span "3" at bounding box center [580, 191] width 24 height 15
click at [582, 240] on button "3" at bounding box center [580, 251] width 27 height 27
click at [518, 304] on input "Yes - accepted OD pricing" at bounding box center [507, 308] width 28 height 28
radio input "true"
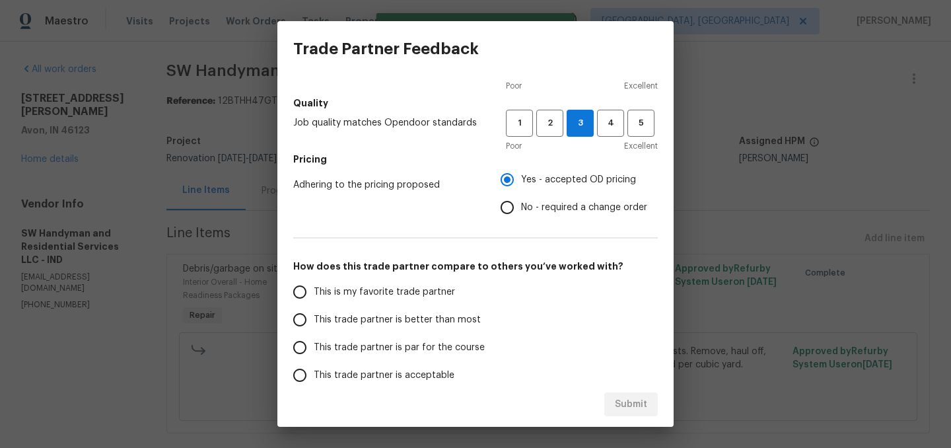
scroll to position [131, 0]
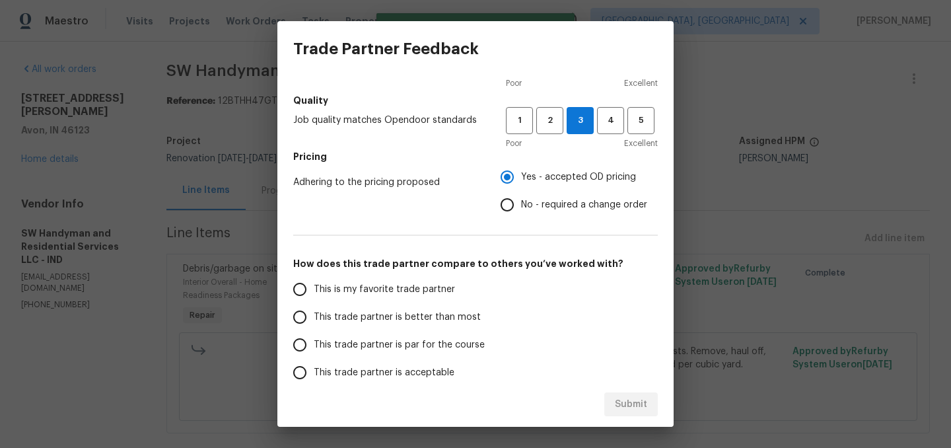
click at [432, 312] on span "This trade partner is better than most" at bounding box center [397, 317] width 167 height 14
click at [314, 312] on input "This trade partner is better than most" at bounding box center [300, 317] width 28 height 28
click at [635, 405] on span "Submit" at bounding box center [631, 404] width 32 height 17
radio input "true"
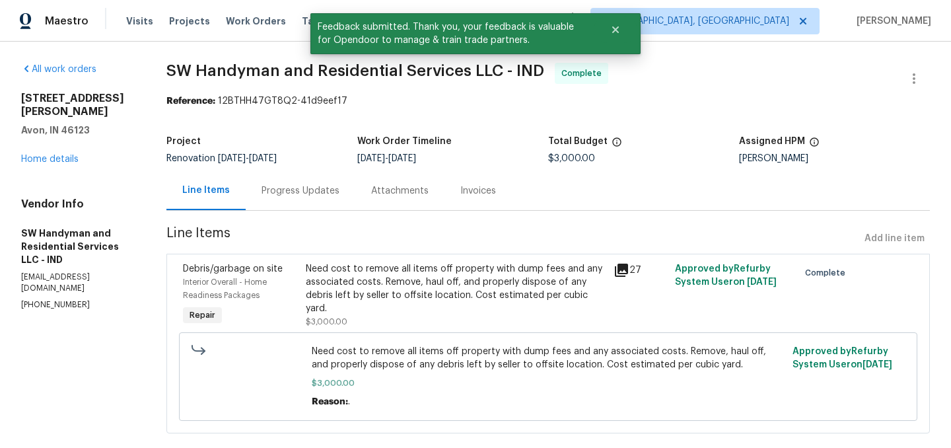
click at [533, 283] on div "Need cost to remove all items off property with dump fees and any associated co…" at bounding box center [456, 288] width 300 height 53
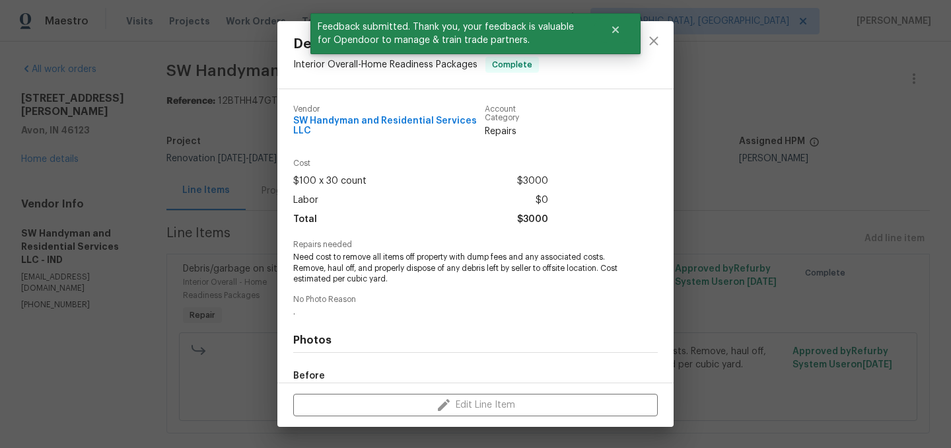
scroll to position [158, 0]
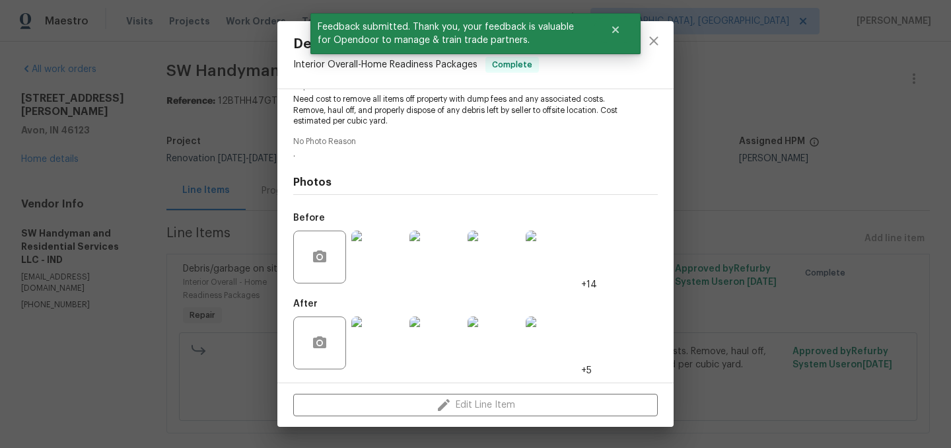
click at [400, 349] on img at bounding box center [377, 342] width 53 height 53
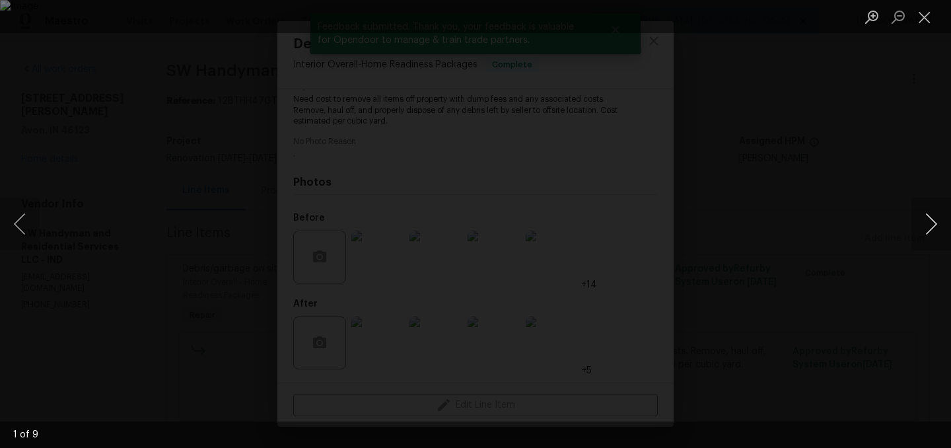
click at [924, 232] on button "Next image" at bounding box center [931, 223] width 40 height 53
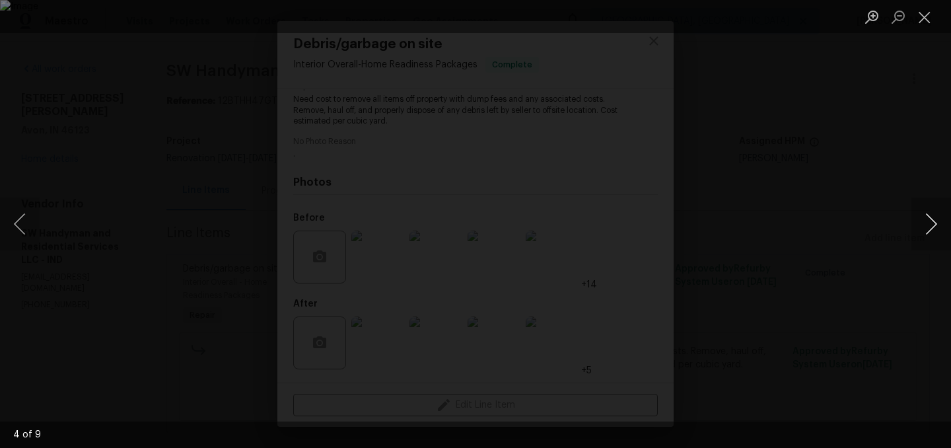
click at [924, 232] on button "Next image" at bounding box center [931, 223] width 40 height 53
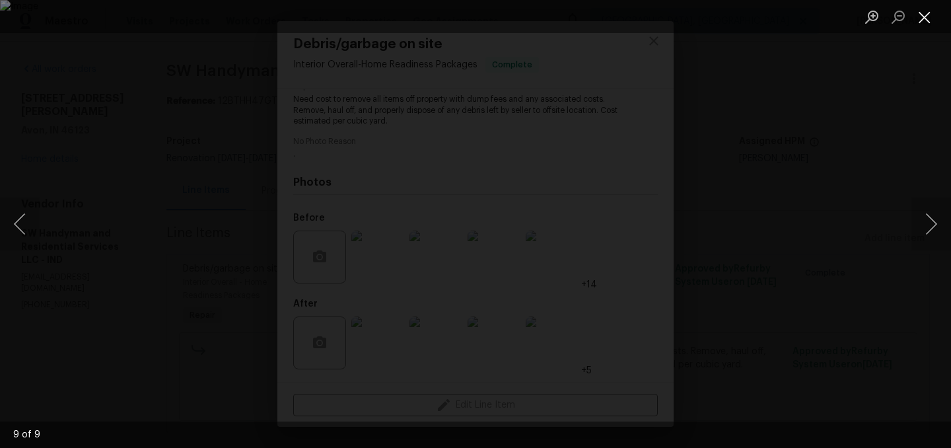
click at [929, 19] on button "Close lightbox" at bounding box center [924, 16] width 26 height 23
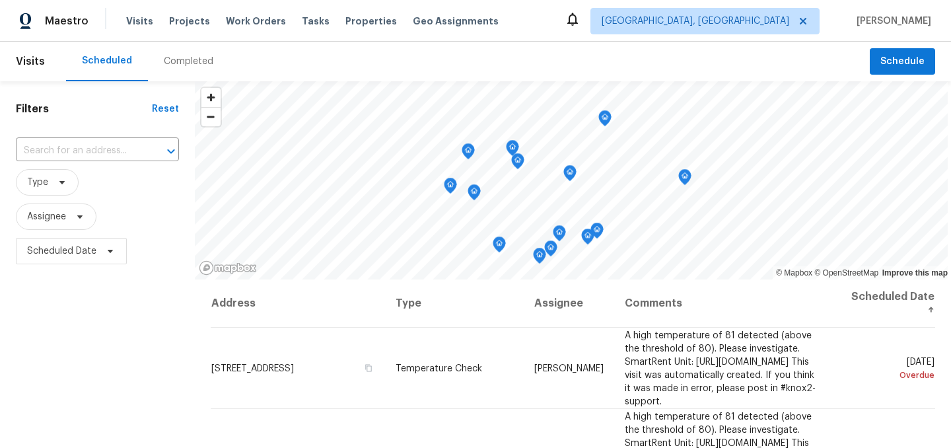
click at [162, 316] on div "Filters Reset ​ Type Assignee Scheduled Date" at bounding box center [97, 359] width 195 height 556
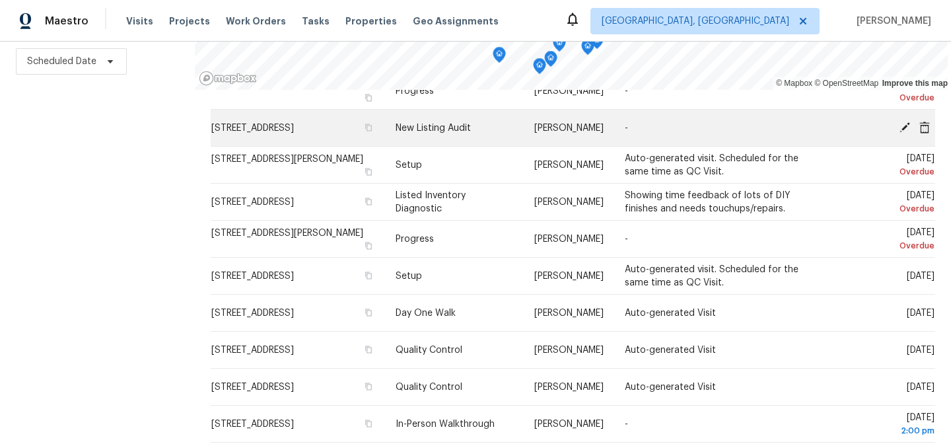
scroll to position [327, 0]
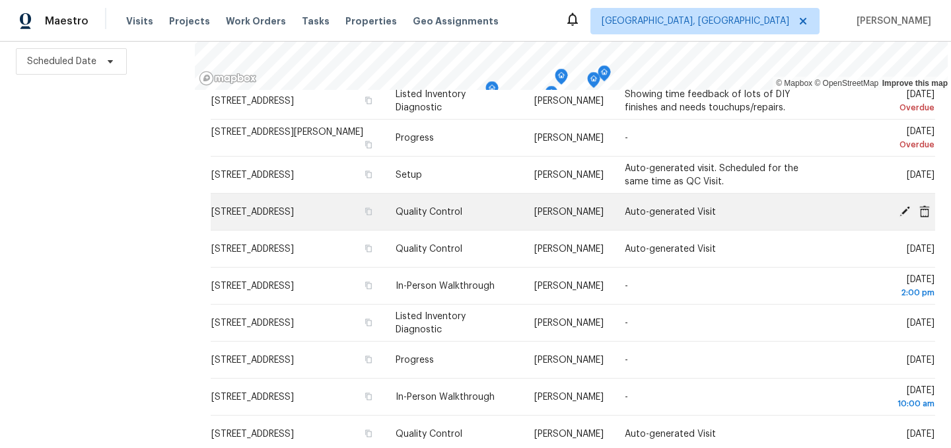
scroll to position [428, 0]
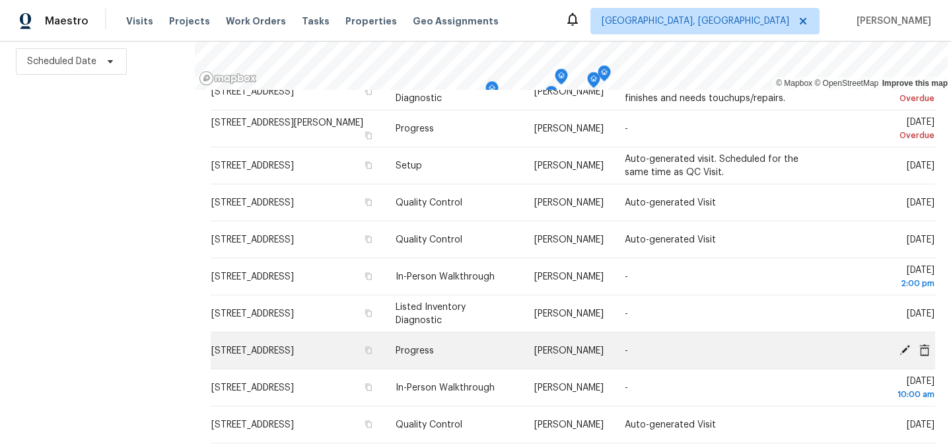
click at [905, 355] on icon at bounding box center [904, 349] width 11 height 11
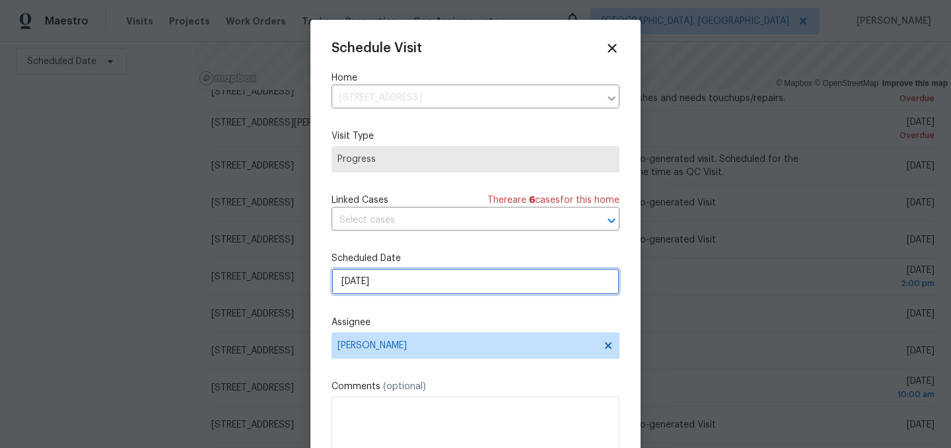
click at [413, 281] on input "[DATE]" at bounding box center [475, 281] width 288 height 26
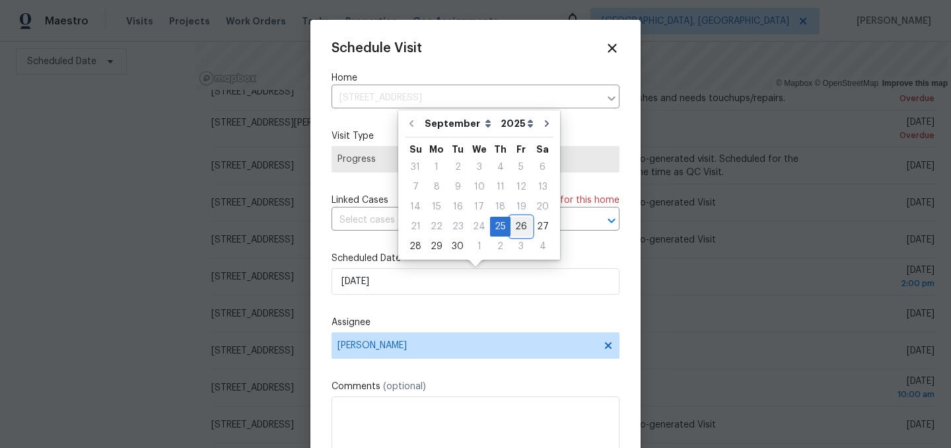
click at [510, 226] on div "26" at bounding box center [520, 226] width 21 height 18
type input "[DATE]"
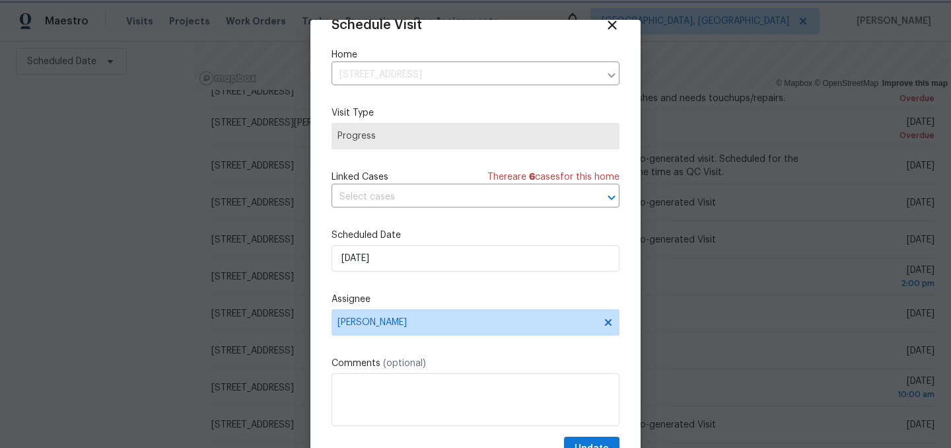
scroll to position [54, 0]
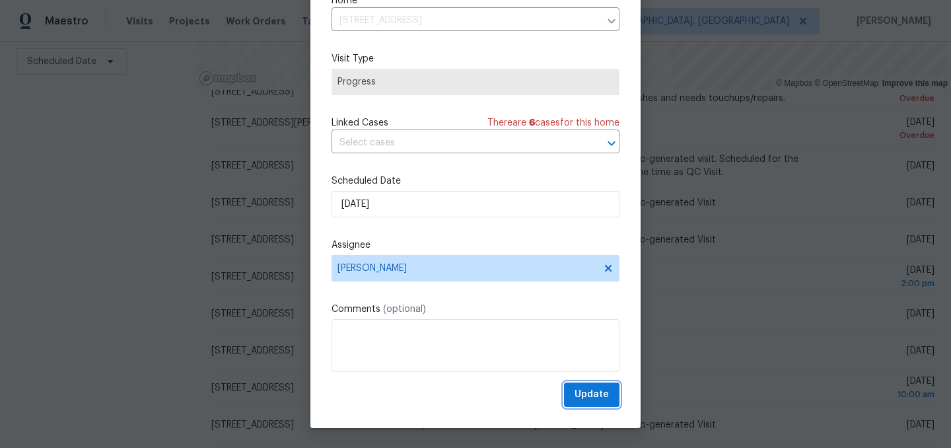
click at [593, 387] on span "Update" at bounding box center [591, 394] width 34 height 17
